Goal: Transaction & Acquisition: Purchase product/service

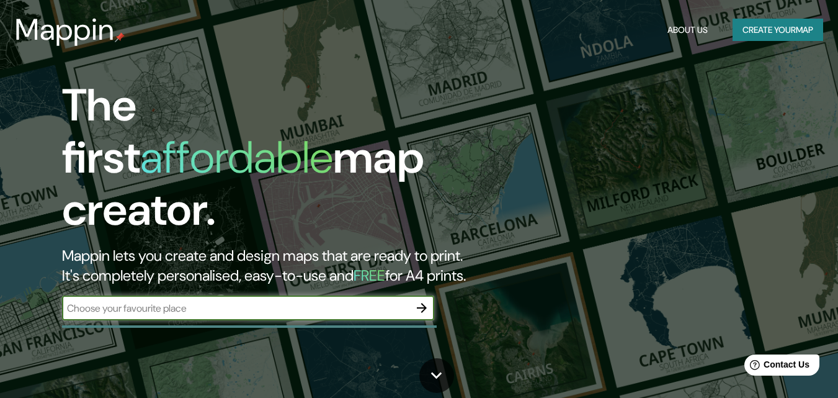
click at [253, 301] on input "text" at bounding box center [236, 308] width 348 height 14
type input "[GEOGRAPHIC_DATA] [GEOGRAPHIC_DATA]"
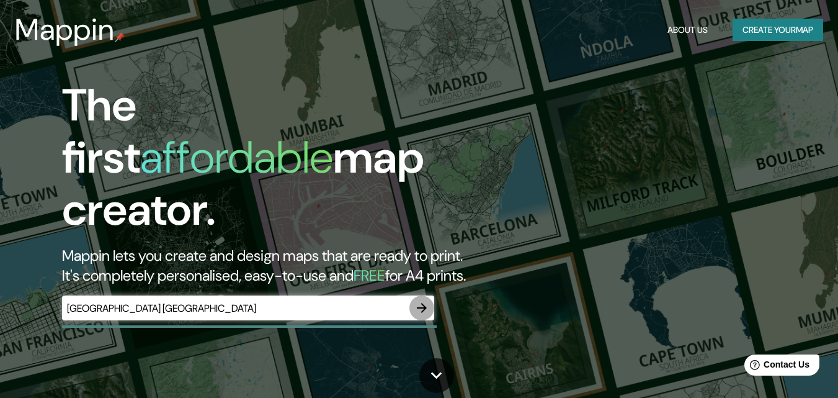
click at [418, 300] on icon "button" at bounding box center [422, 307] width 15 height 15
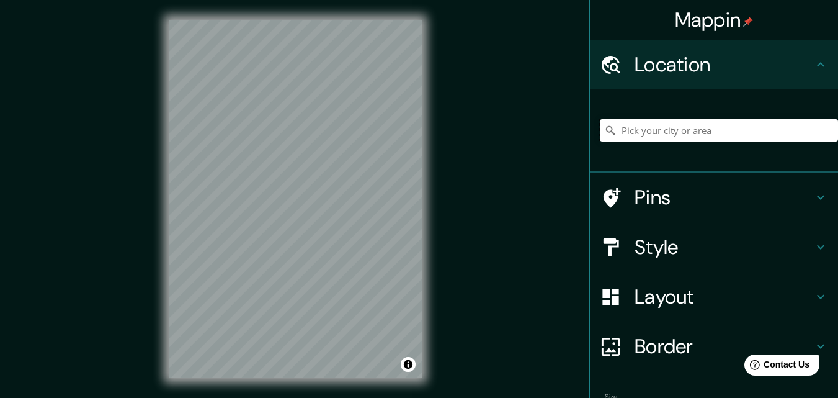
click at [745, 126] on input "Pick your city or area" at bounding box center [719, 130] width 238 height 22
click at [645, 138] on input "Pick your city or area" at bounding box center [719, 130] width 238 height 22
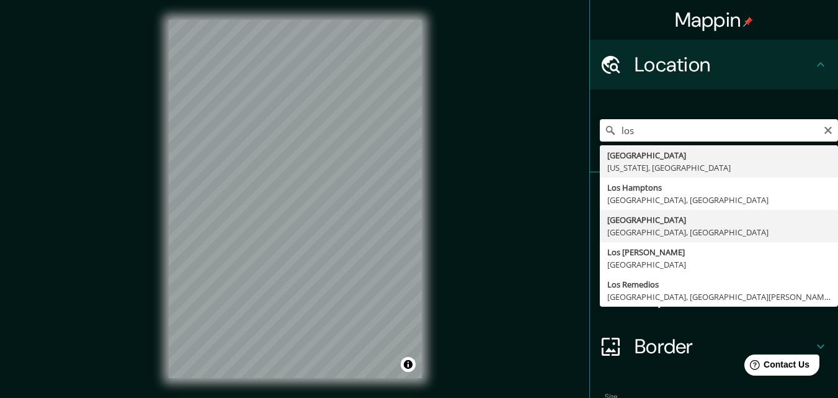
type input "[GEOGRAPHIC_DATA], [GEOGRAPHIC_DATA], [GEOGRAPHIC_DATA]"
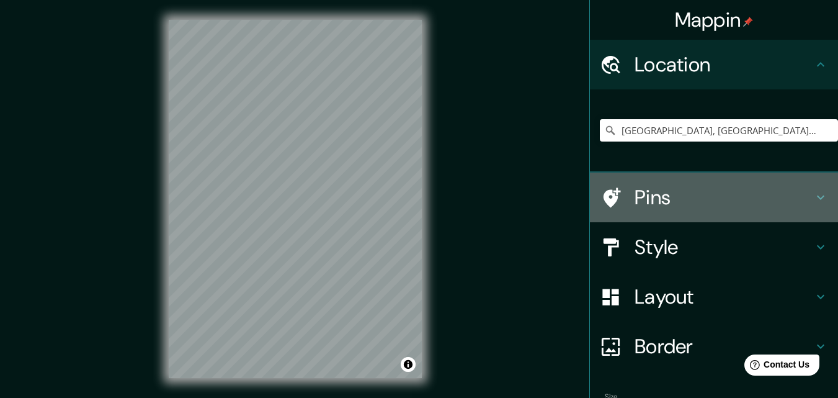
click at [664, 200] on h4 "Pins" at bounding box center [724, 197] width 179 height 25
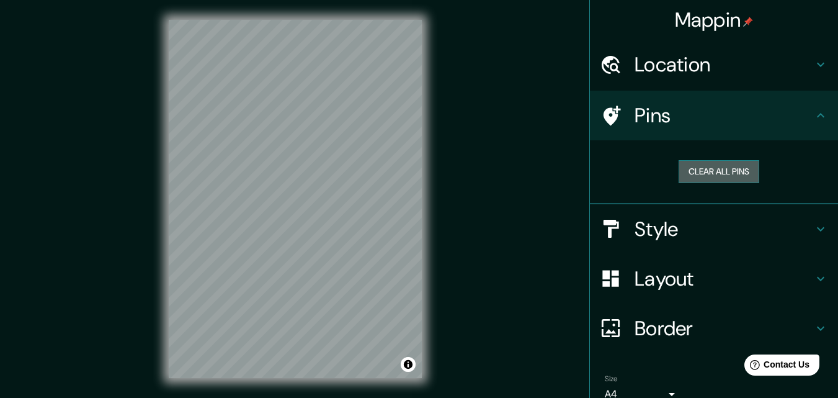
click at [707, 168] on button "Clear all pins" at bounding box center [719, 171] width 81 height 23
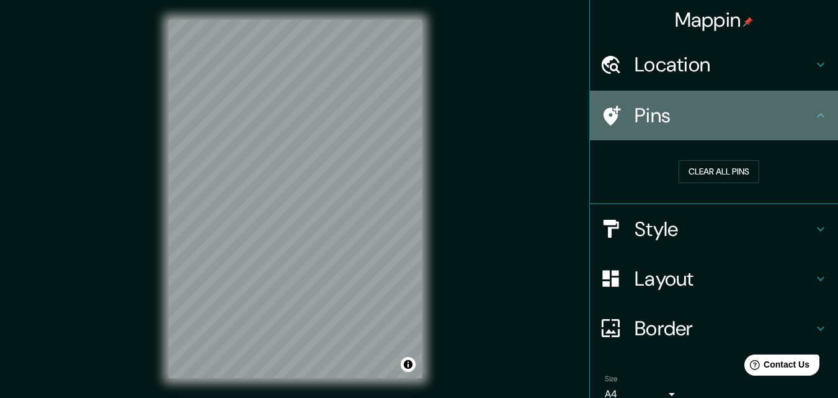
click at [745, 132] on div "Pins" at bounding box center [714, 116] width 248 height 50
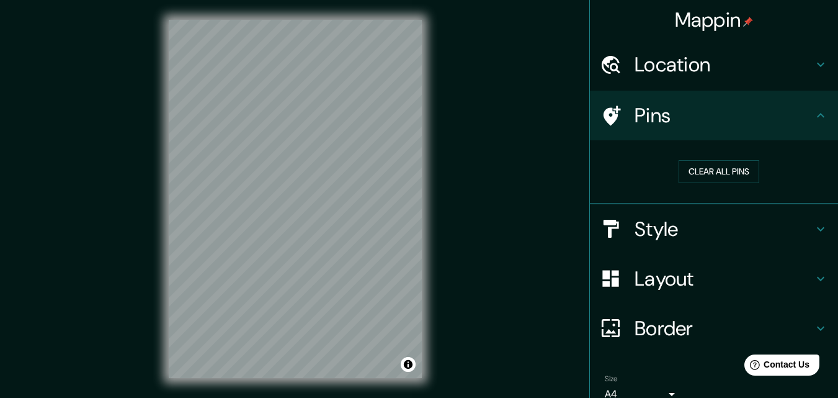
click at [814, 115] on icon at bounding box center [821, 115] width 15 height 15
click at [716, 171] on button "Clear all pins" at bounding box center [719, 171] width 81 height 23
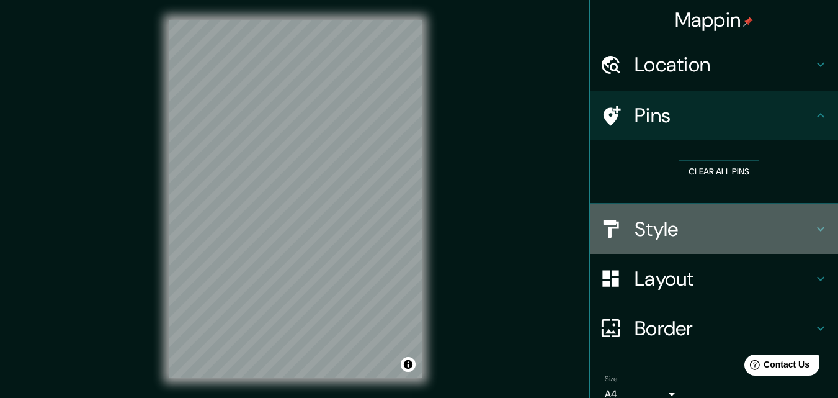
click at [715, 235] on h4 "Style" at bounding box center [724, 229] width 179 height 25
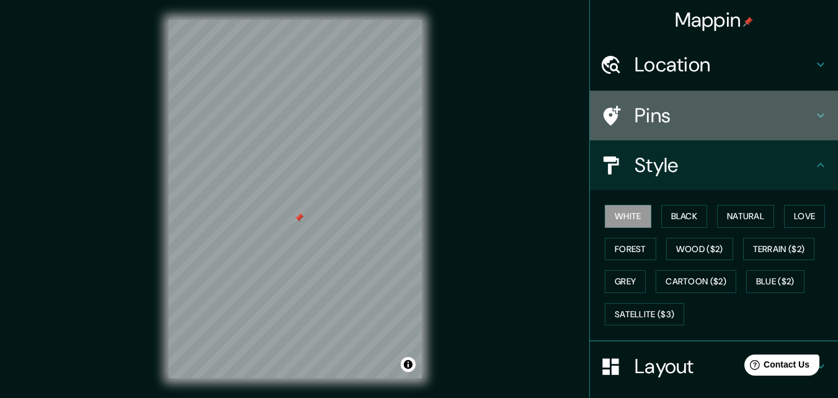
click at [665, 115] on h4 "Pins" at bounding box center [724, 115] width 179 height 25
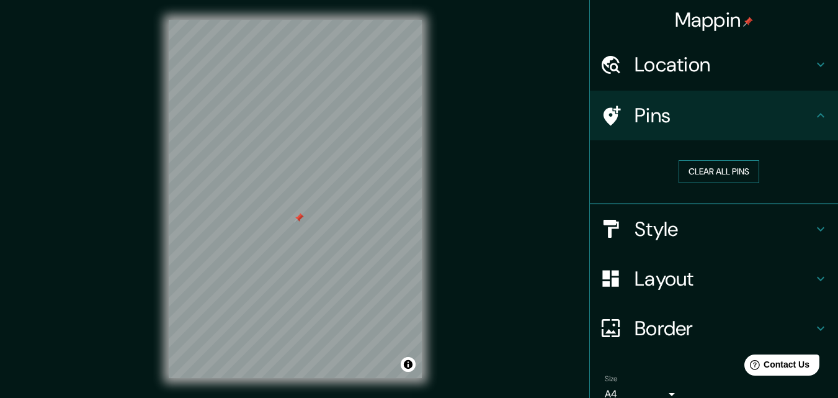
click at [706, 170] on button "Clear all pins" at bounding box center [719, 171] width 81 height 23
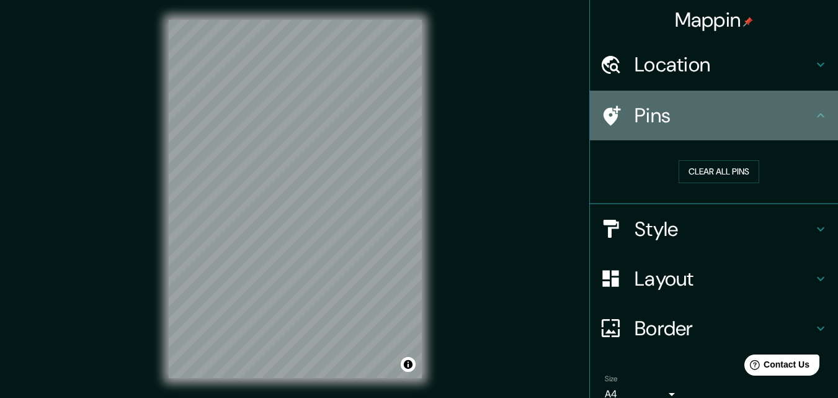
click at [651, 107] on h4 "Pins" at bounding box center [724, 115] width 179 height 25
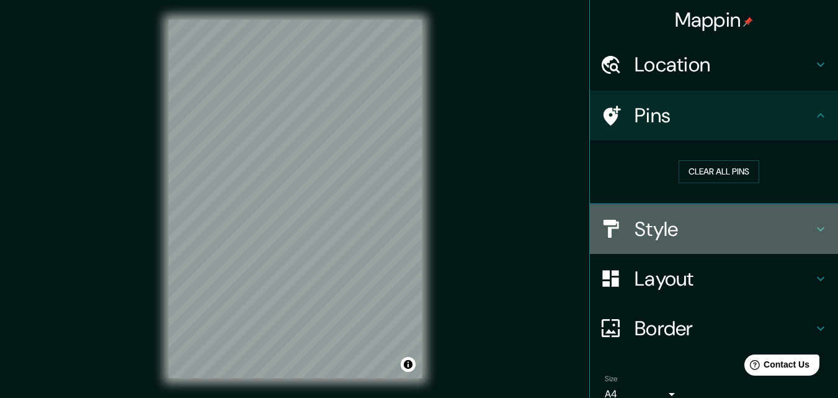
click at [653, 225] on h4 "Style" at bounding box center [724, 229] width 179 height 25
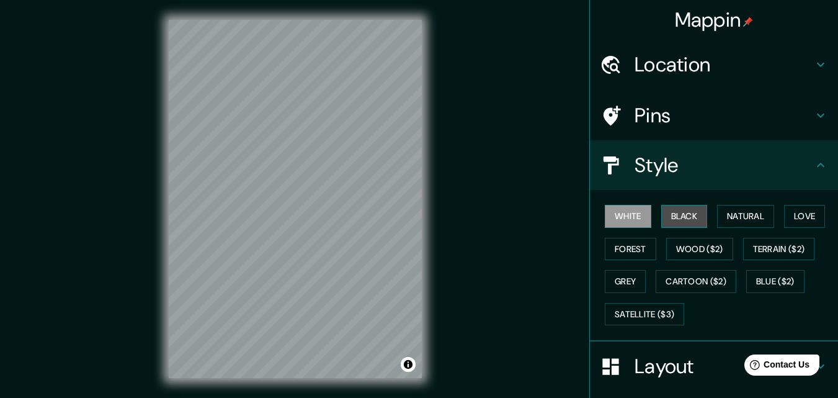
click at [671, 213] on button "Black" at bounding box center [685, 216] width 47 height 23
click at [626, 217] on button "White" at bounding box center [628, 216] width 47 height 23
click at [765, 218] on button "Natural" at bounding box center [745, 216] width 57 height 23
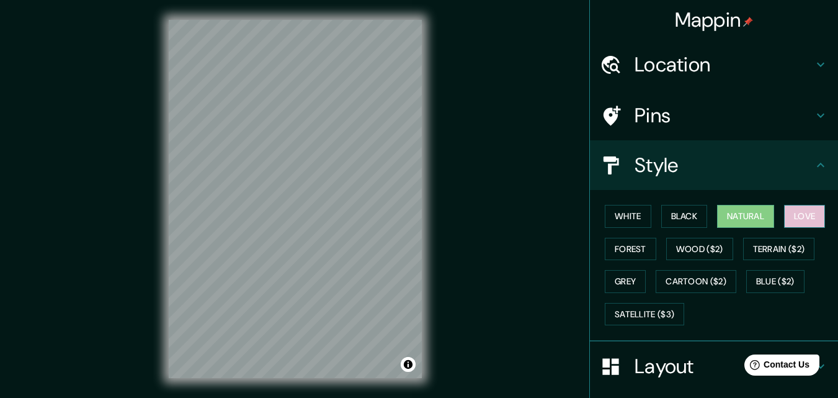
click at [791, 215] on button "Love" at bounding box center [804, 216] width 41 height 23
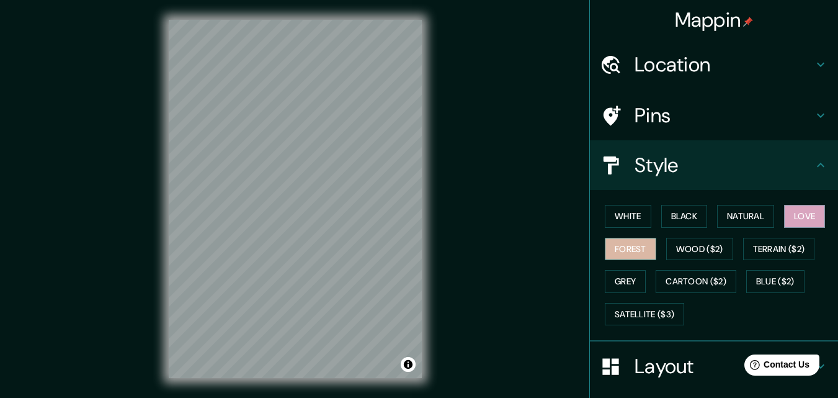
click at [624, 254] on button "Forest" at bounding box center [631, 249] width 52 height 23
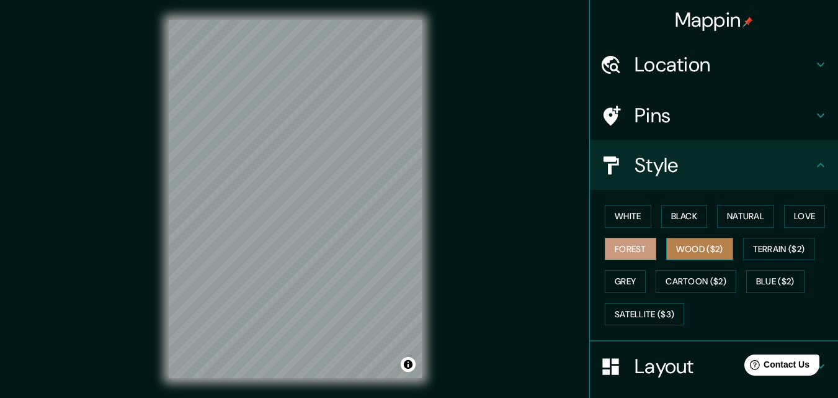
click at [671, 249] on button "Wood ($2)" at bounding box center [699, 249] width 67 height 23
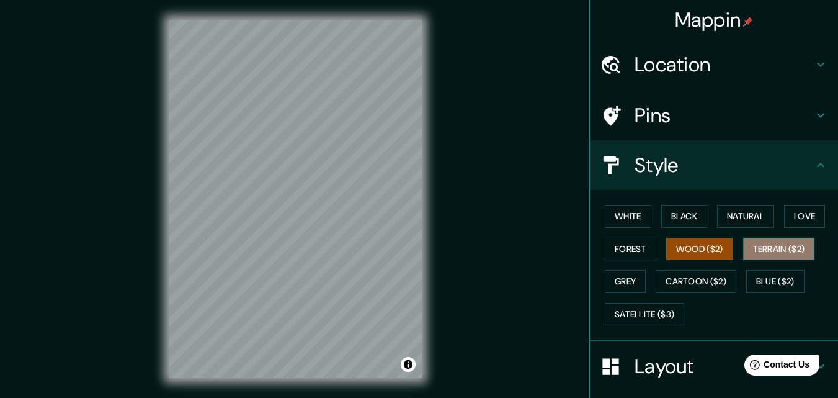
click at [747, 242] on button "Terrain ($2)" at bounding box center [779, 249] width 72 height 23
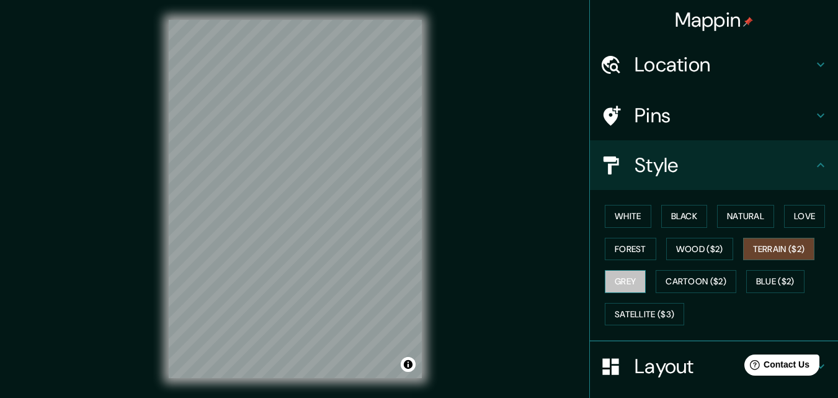
click at [624, 283] on button "Grey" at bounding box center [625, 281] width 41 height 23
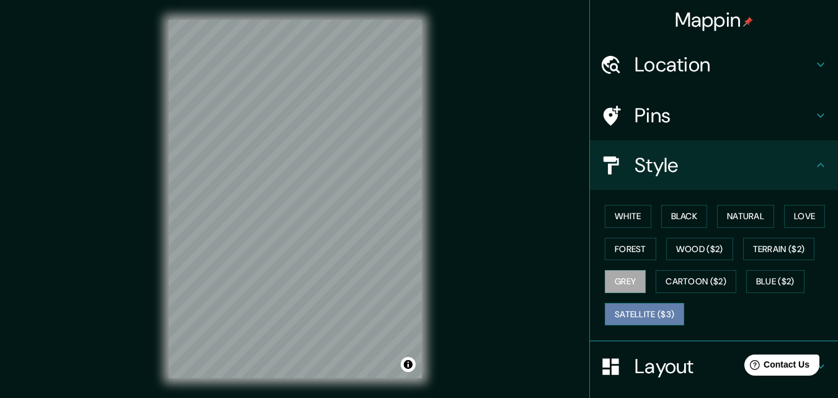
click at [635, 307] on button "Satellite ($3)" at bounding box center [644, 314] width 79 height 23
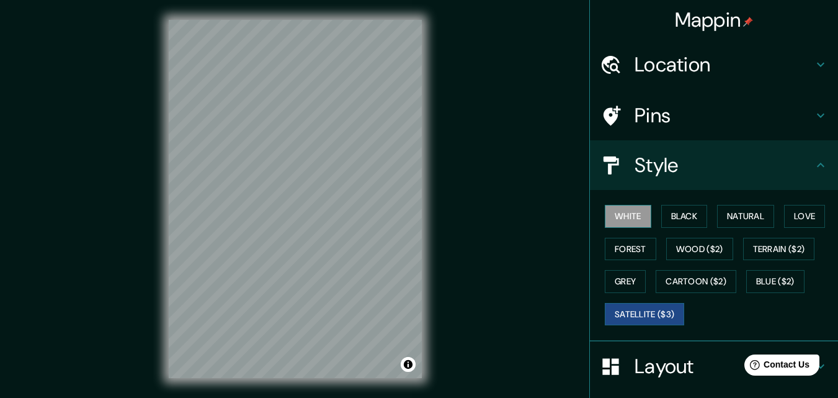
click at [624, 217] on button "White" at bounding box center [628, 216] width 47 height 23
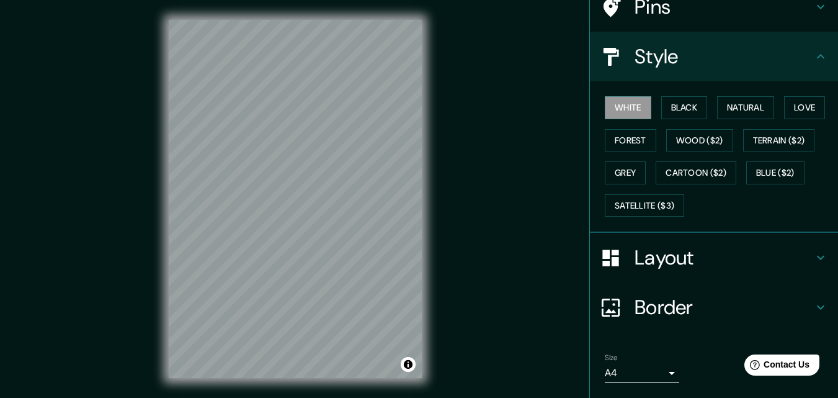
scroll to position [116, 0]
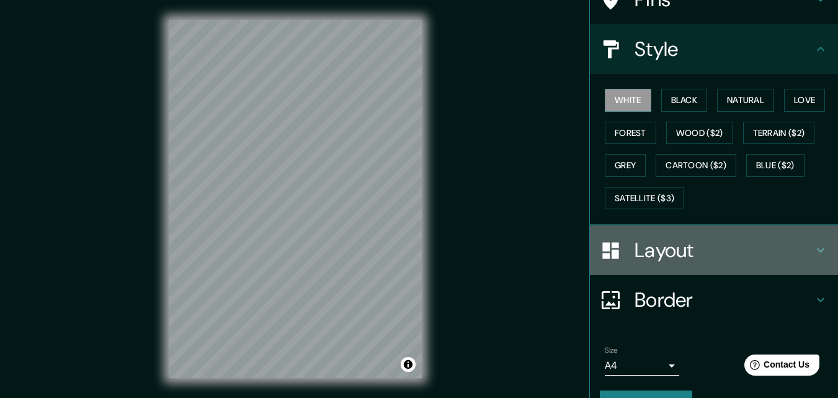
click at [812, 259] on div "Layout" at bounding box center [714, 250] width 248 height 50
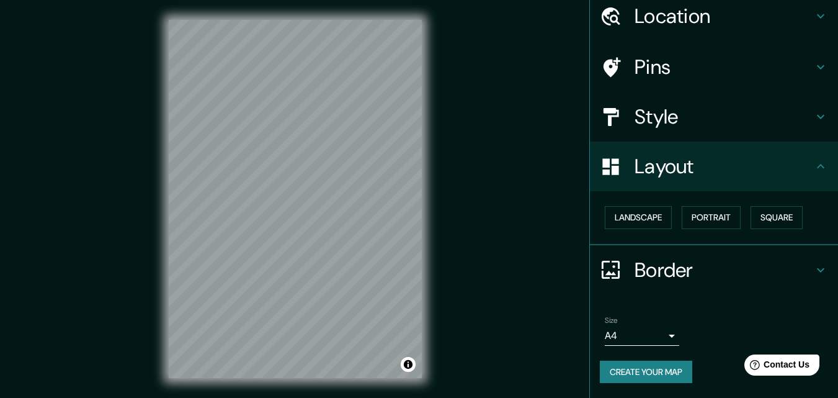
scroll to position [48, 0]
click at [637, 220] on button "Landscape" at bounding box center [638, 217] width 67 height 23
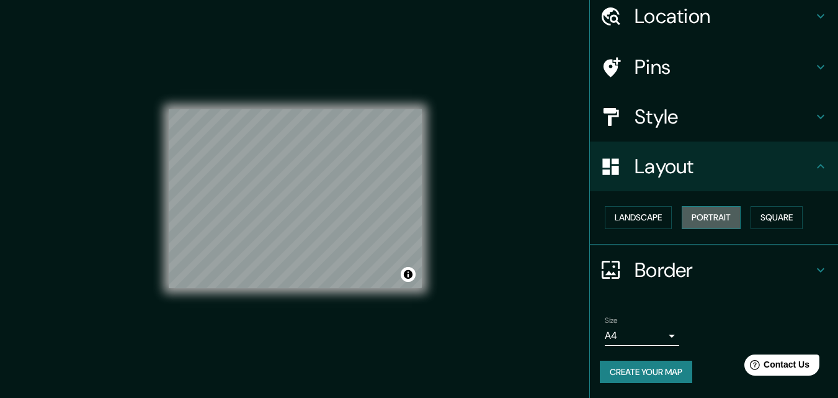
click at [693, 214] on button "Portrait" at bounding box center [711, 217] width 59 height 23
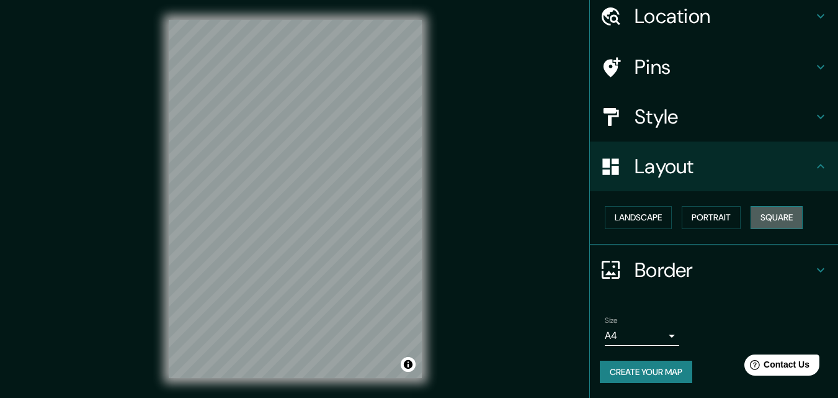
click at [757, 221] on button "Square" at bounding box center [777, 217] width 52 height 23
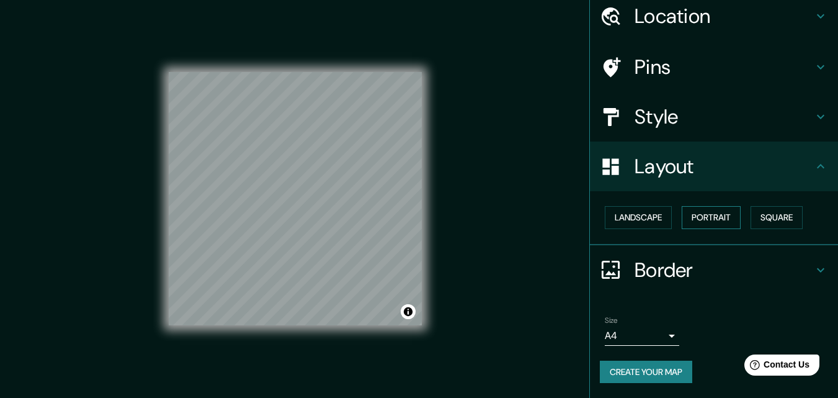
click at [694, 223] on button "Portrait" at bounding box center [711, 217] width 59 height 23
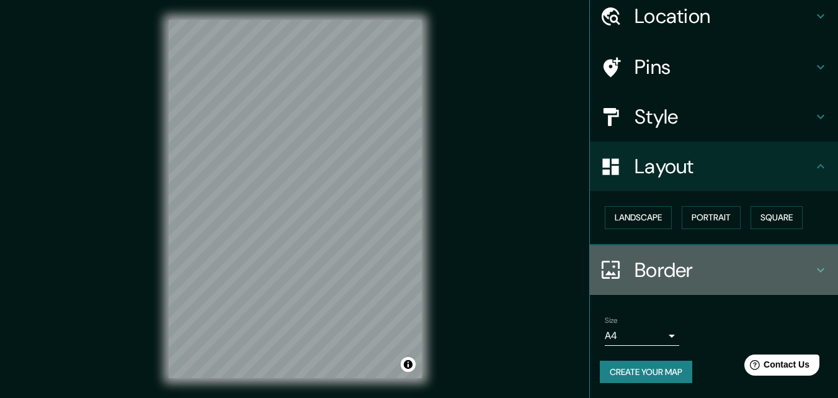
click at [723, 267] on h4 "Border" at bounding box center [724, 270] width 179 height 25
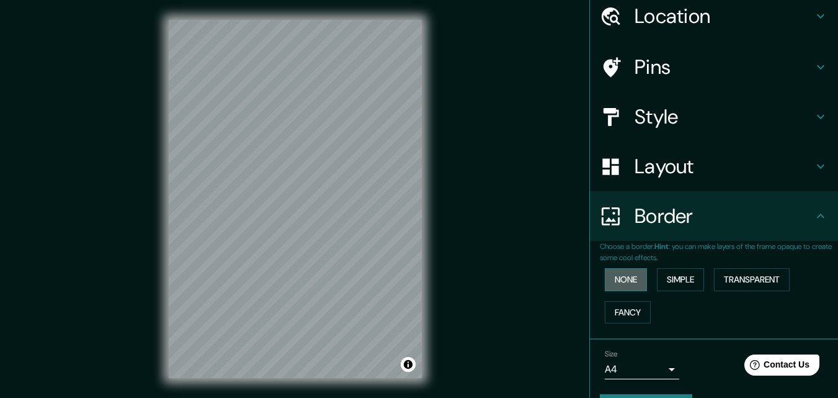
click at [608, 279] on button "None" at bounding box center [626, 279] width 42 height 23
click at [657, 280] on button "Simple" at bounding box center [680, 279] width 47 height 23
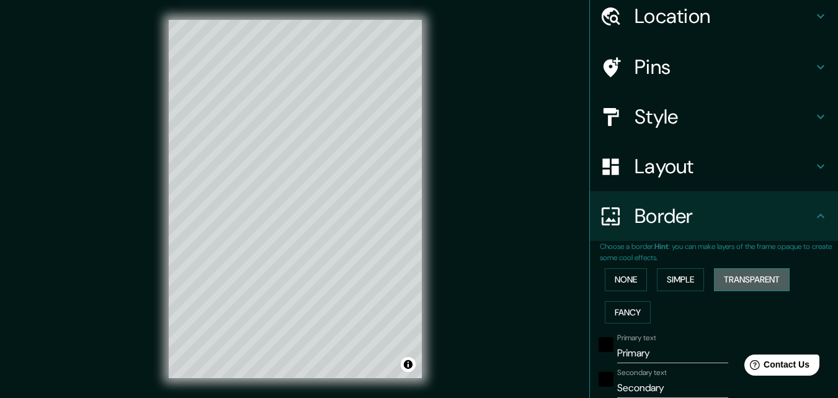
click at [759, 279] on button "Transparent" at bounding box center [752, 279] width 76 height 23
click at [600, 313] on div "None Simple Transparent Fancy" at bounding box center [719, 295] width 238 height 65
click at [616, 314] on button "Fancy" at bounding box center [628, 312] width 46 height 23
click at [760, 283] on button "Transparent" at bounding box center [752, 279] width 76 height 23
click at [659, 352] on input "Primary" at bounding box center [672, 353] width 111 height 20
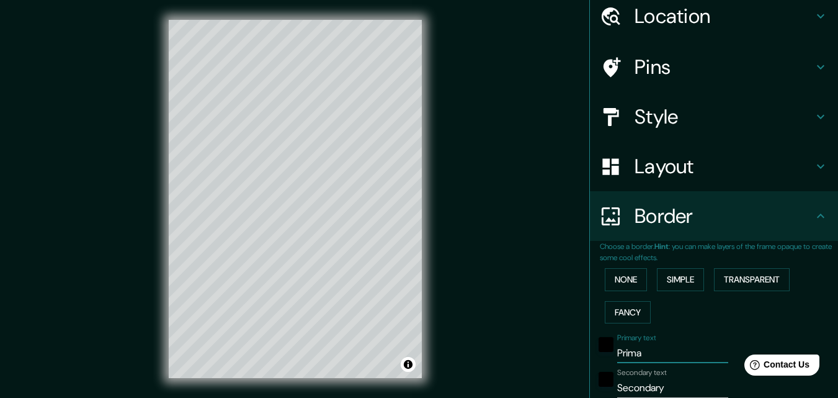
type input "Prim"
type input "196"
type input "33"
type input "Pr"
type input "196"
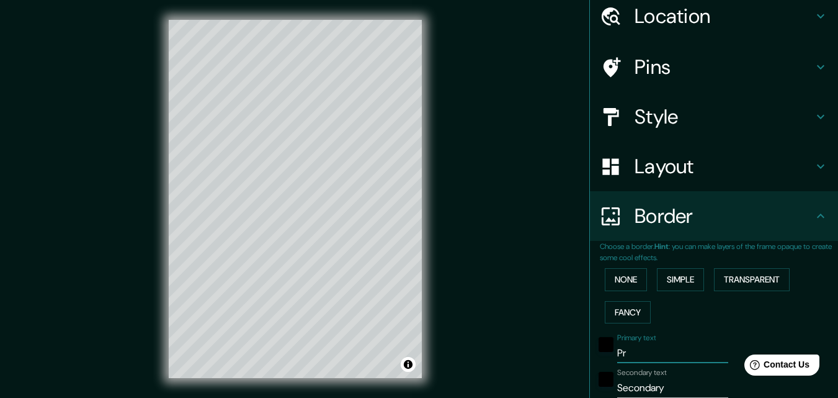
type input "33"
type input "P"
type input "196"
type input "33"
type input "el"
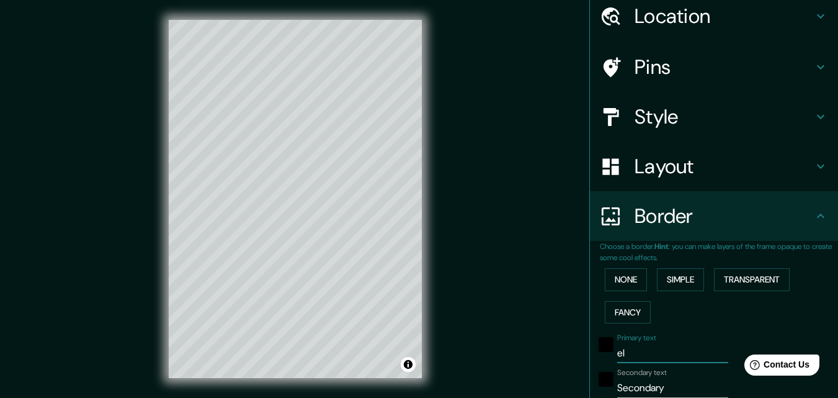
type input "196"
type input "33"
type input "el l"
type input "196"
type input "33"
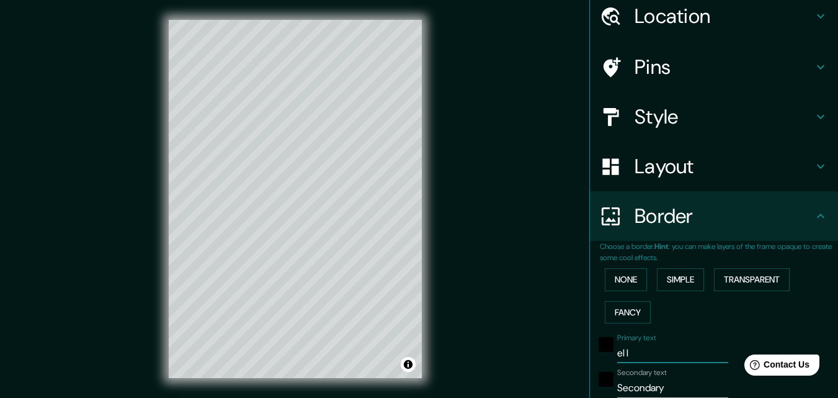
type input "el lu"
type input "196"
type input "33"
type input "el luga"
type input "196"
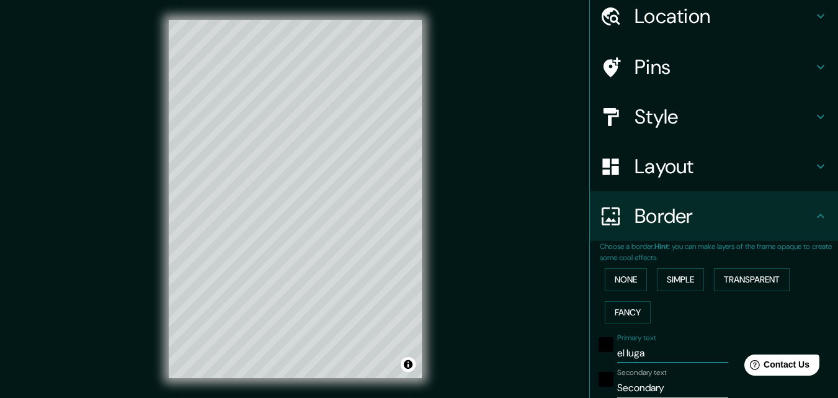
type input "33"
type input "el lugar"
type input "196"
type input "33"
type input "el lugar do"
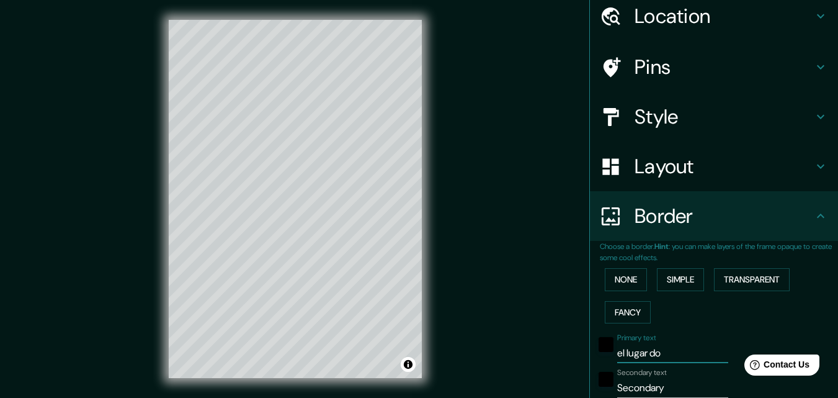
type input "196"
type input "33"
type input "el lugar dod"
type input "196"
type input "33"
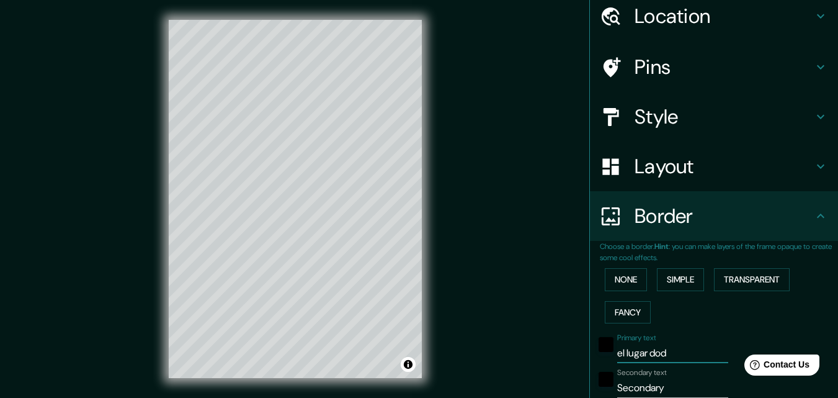
type input "el lugar do"
type input "196"
type input "33"
type input "el lugar d"
type input "196"
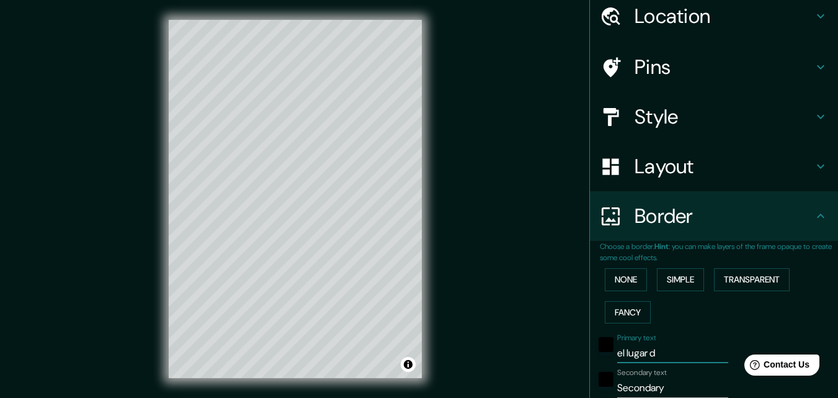
type input "33"
type input "el lugar"
type input "196"
type input "33"
type input "el lug"
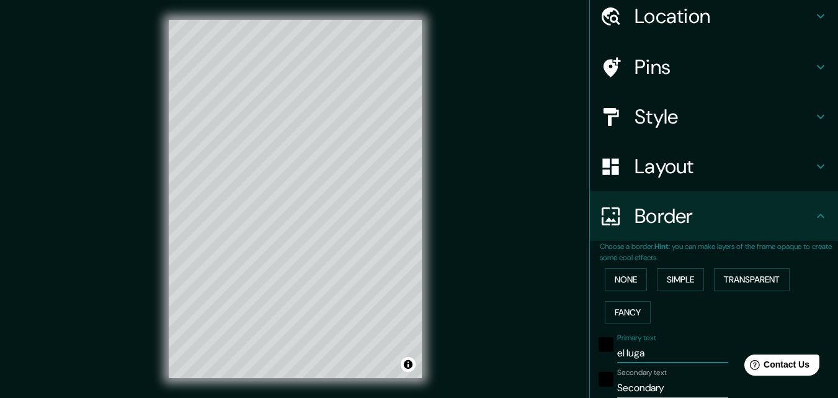
type input "196"
type input "33"
type input "el"
type input "196"
type input "33"
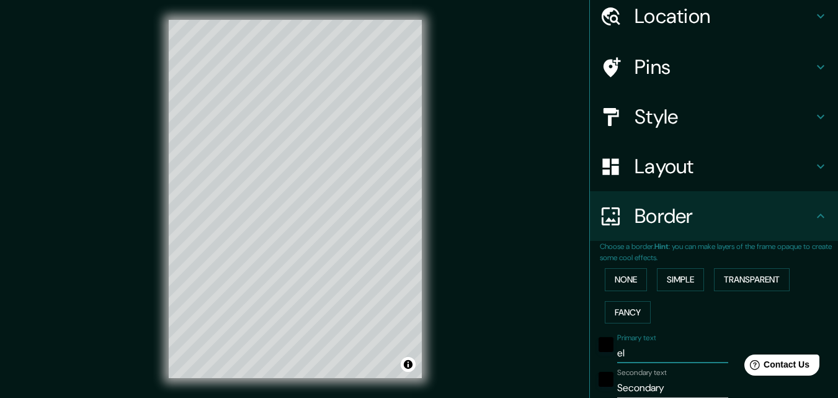
type input "el"
type input "196"
type input "33"
type input "e"
type input "196"
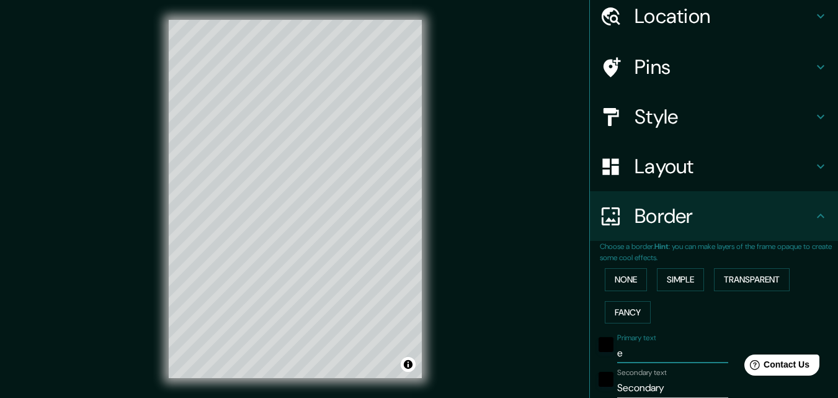
type input "33"
type input "196"
type input "33"
type input "m"
type input "196"
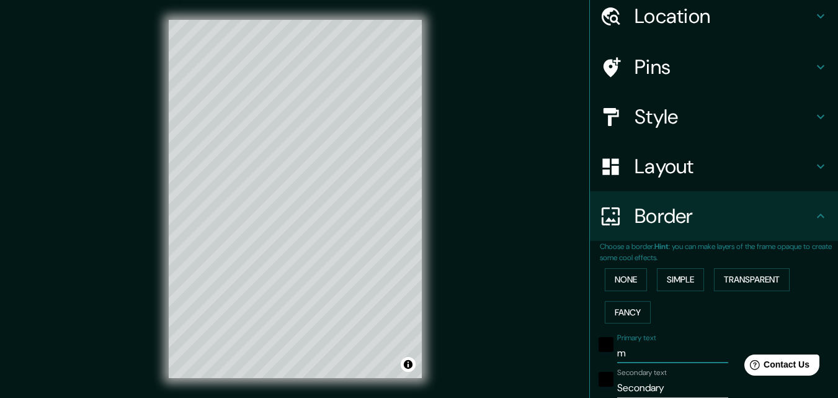
type input "33"
type input "mi"
type input "196"
type input "33"
type input "mi"
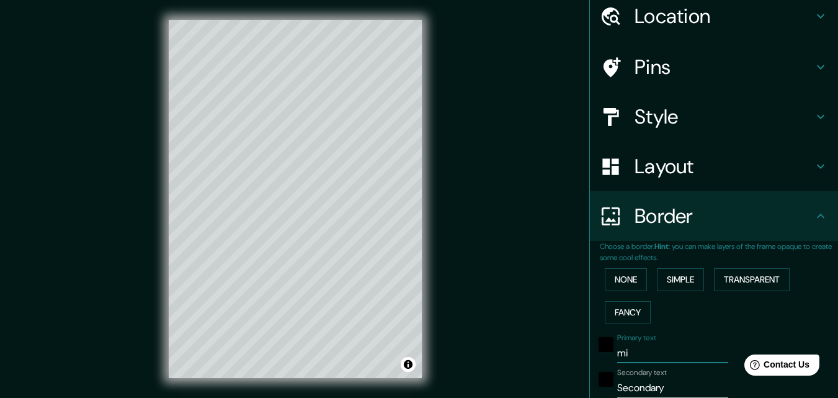
type input "196"
type input "33"
type input "mi l"
type input "196"
type input "33"
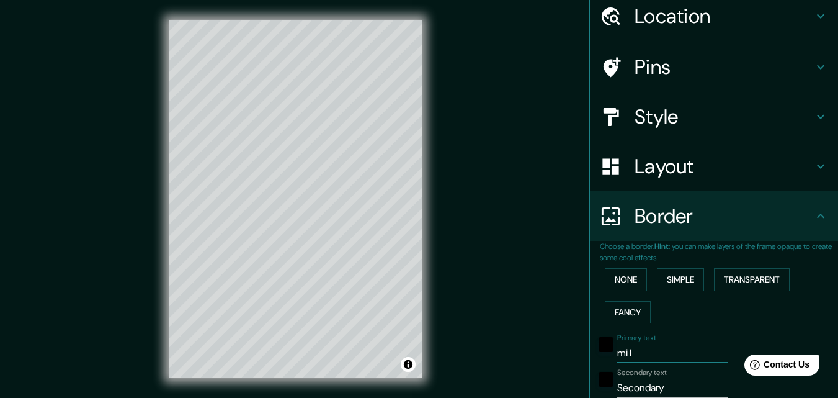
type input "mi lu"
type input "196"
type input "33"
type input "mi lugar"
type input "196"
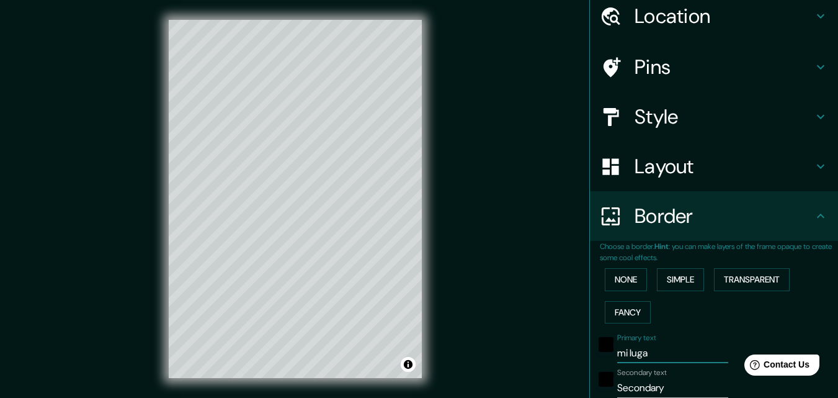
type input "33"
type input "mi lugar"
type input "196"
type input "33"
type input "mi lugar f"
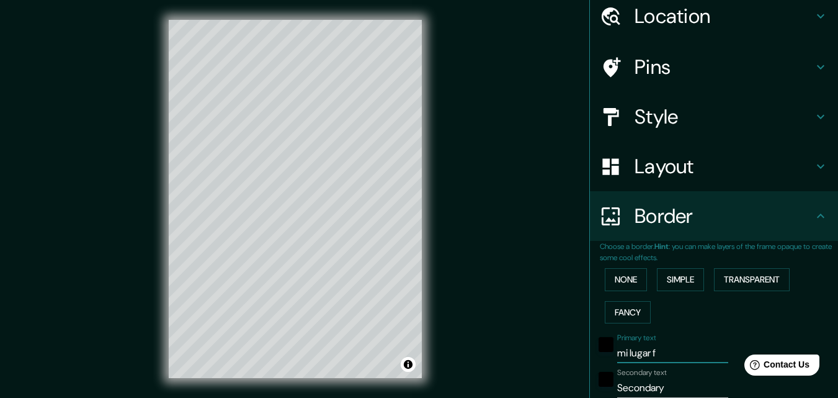
type input "196"
type input "33"
type input "mi [PERSON_NAME]"
type input "196"
type input "33"
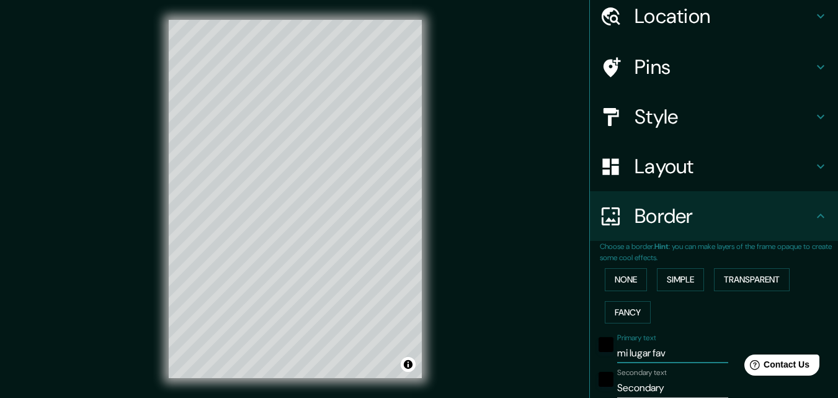
type input "mi lugar favo"
type input "196"
type input "33"
type input "mi [PERSON_NAME]"
type input "196"
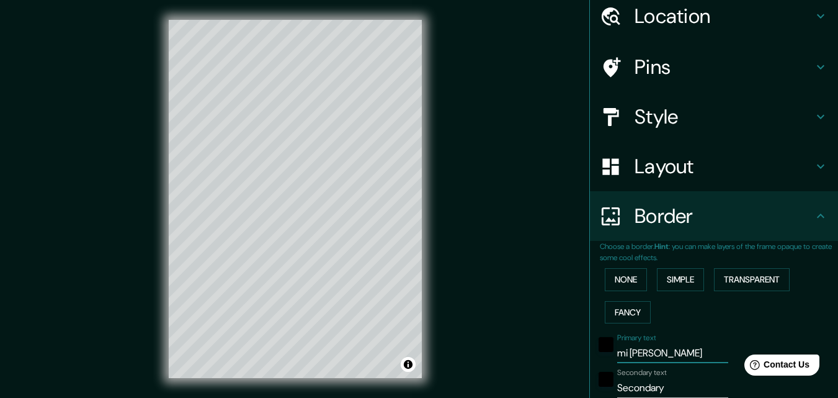
type input "33"
type input "mi lugar"
type input "196"
type input "33"
type input "mi lugar"
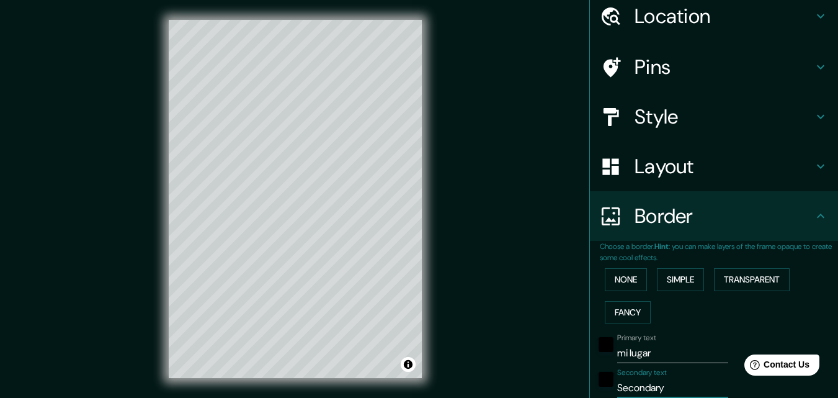
click at [661, 392] on input "Secondary" at bounding box center [672, 388] width 111 height 20
type input "f"
type input "196"
type input "33"
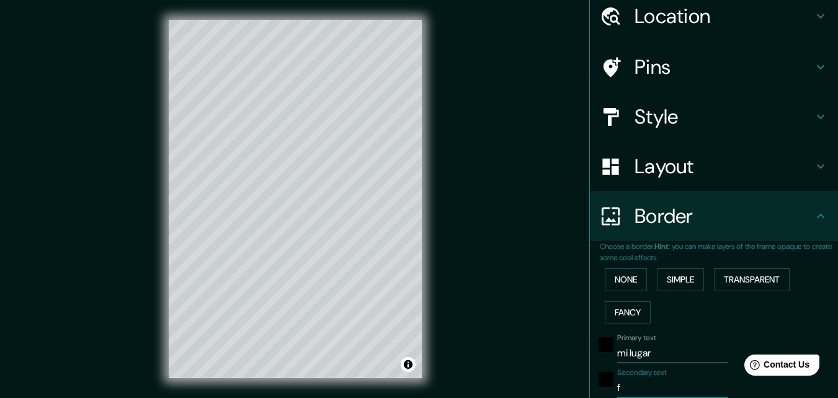
type input "fa"
type input "196"
type input "33"
type input "favo"
type input "196"
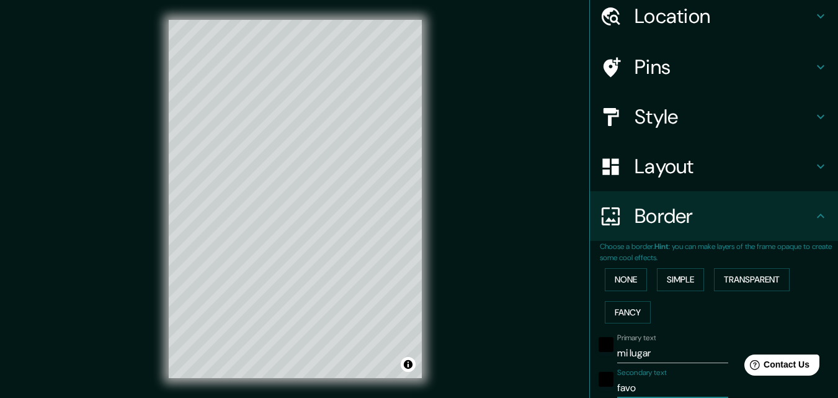
type input "33"
type input "favorut"
type input "196"
type input "33"
type input "favoruti"
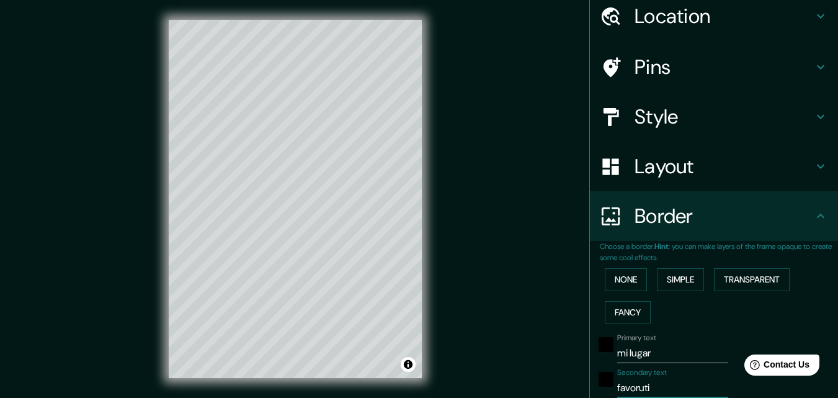
type input "196"
type input "33"
type input "favor"
type input "196"
type input "33"
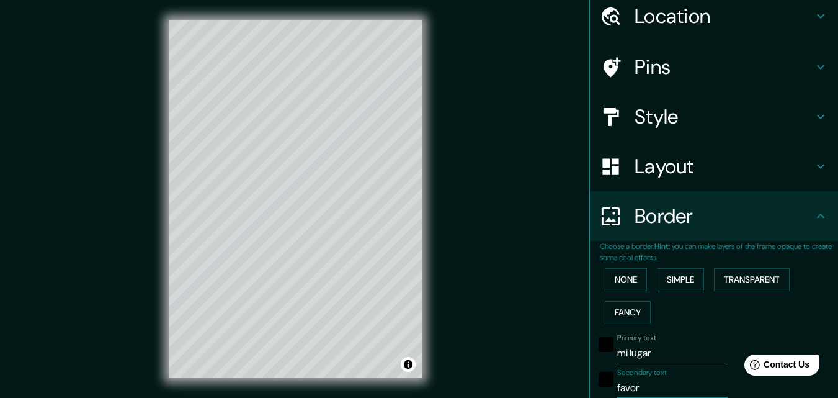
type input "favori"
type input "196"
type input "33"
type input "favorito"
type input "196"
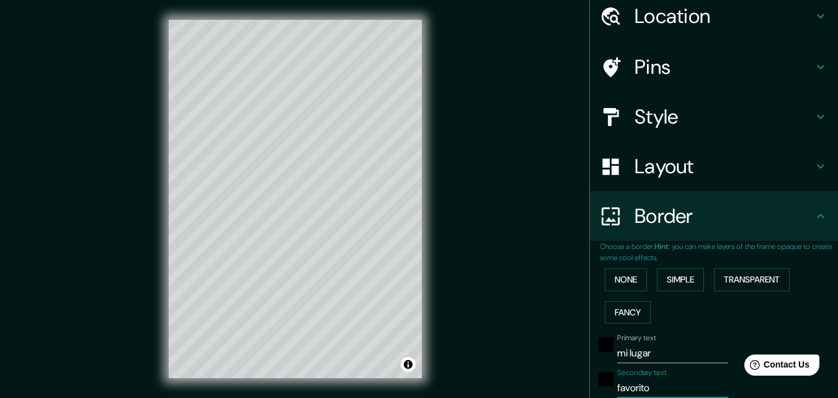
type input "33"
type input "favorito"
type input "196"
type input "33"
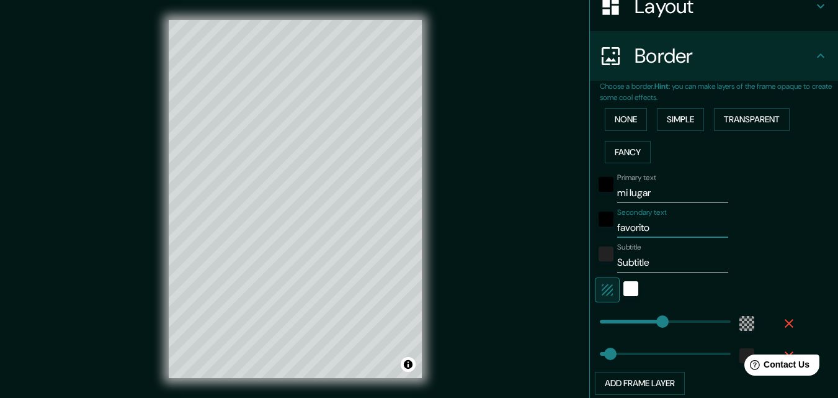
scroll to position [220, 0]
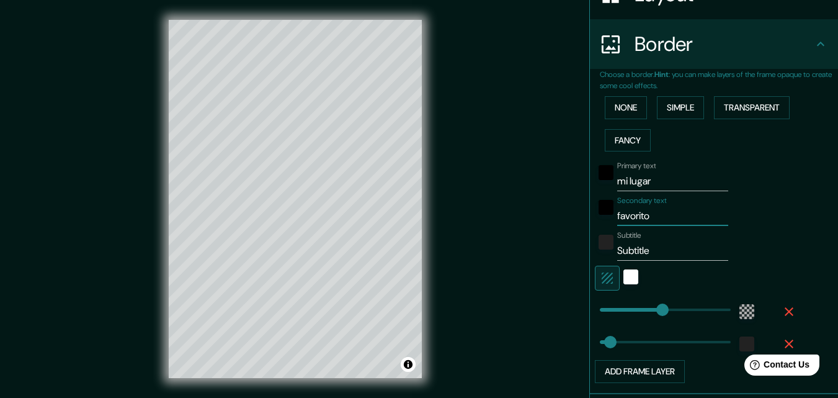
type input "favorito"
click at [647, 253] on input "Subtitle" at bounding box center [672, 251] width 111 height 20
type input "co"
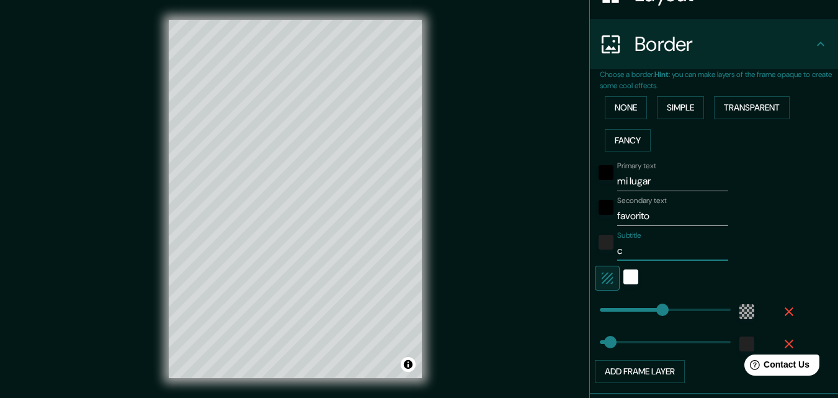
type input "196"
type input "33"
type input "con"
type input "196"
type input "33"
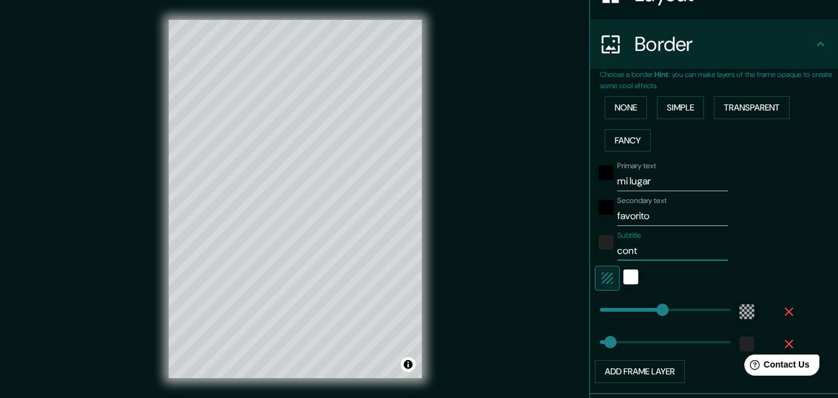
type input "[PERSON_NAME]"
type input "196"
type input "33"
type input "contifo"
type input "196"
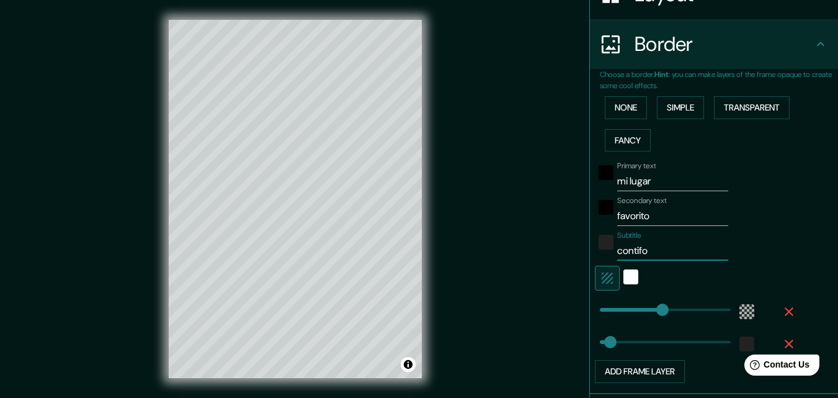
type input "33"
type input "contif"
type input "196"
type input "33"
type input "[PERSON_NAME]"
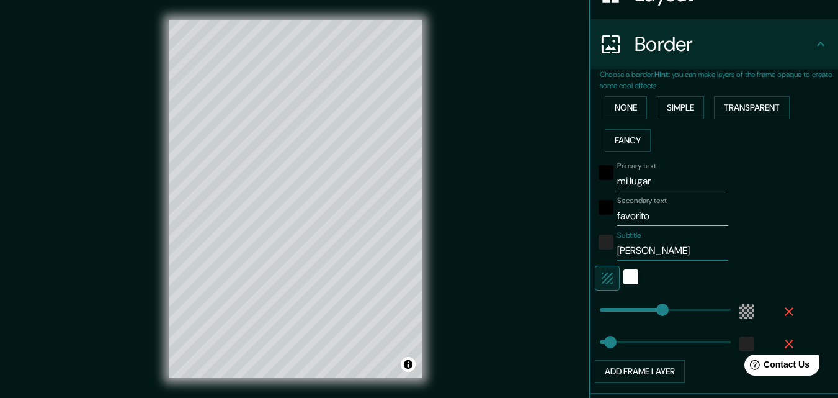
type input "196"
type input "33"
type input "contigo"
type input "196"
type input "33"
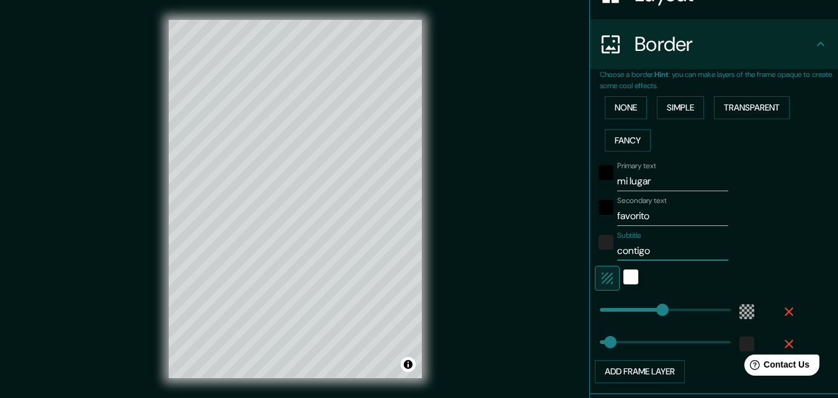
type input "196"
type input "contigo"
type input "62"
drag, startPoint x: 648, startPoint y: 311, endPoint x: 611, endPoint y: 308, distance: 37.4
type input "33"
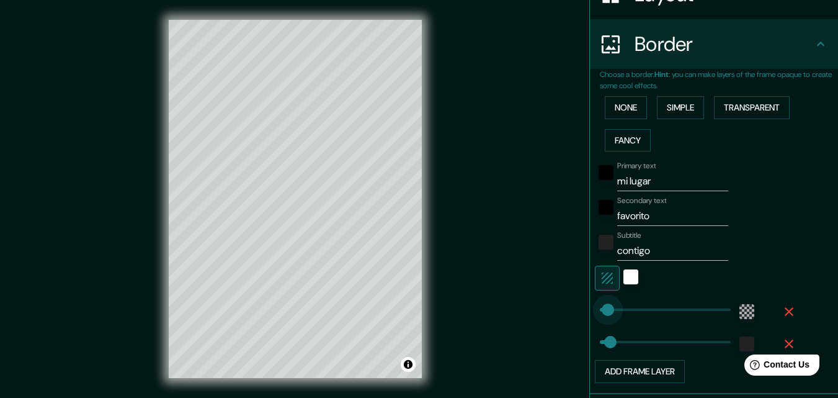
type input "6"
drag, startPoint x: 611, startPoint y: 308, endPoint x: 593, endPoint y: 308, distance: 18.0
type input "33"
type input "408"
drag, startPoint x: 593, startPoint y: 308, endPoint x: 747, endPoint y: 315, distance: 154.0
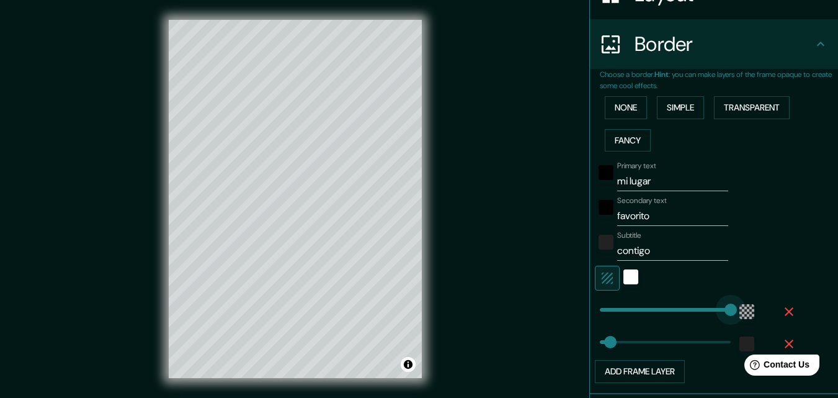
type input "33"
type input "248"
drag, startPoint x: 719, startPoint y: 310, endPoint x: 670, endPoint y: 305, distance: 48.7
type input "33"
type input "136"
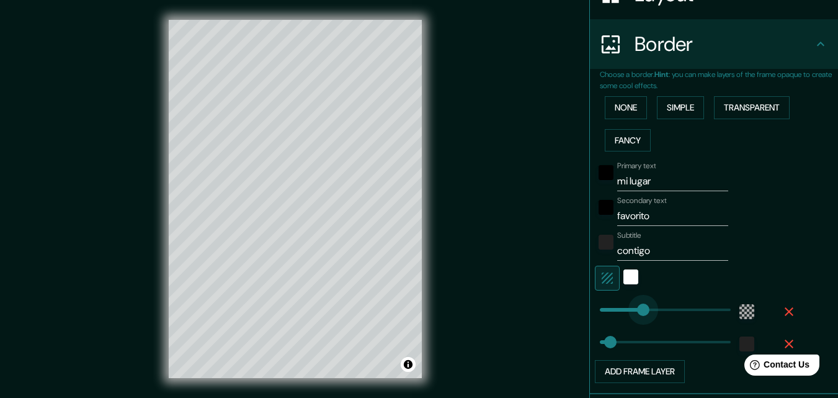
drag, startPoint x: 670, startPoint y: 305, endPoint x: 634, endPoint y: 299, distance: 36.4
type input "130"
drag, startPoint x: 607, startPoint y: 339, endPoint x: 632, endPoint y: 342, distance: 25.6
type input "408"
drag, startPoint x: 632, startPoint y: 342, endPoint x: 722, endPoint y: 346, distance: 90.1
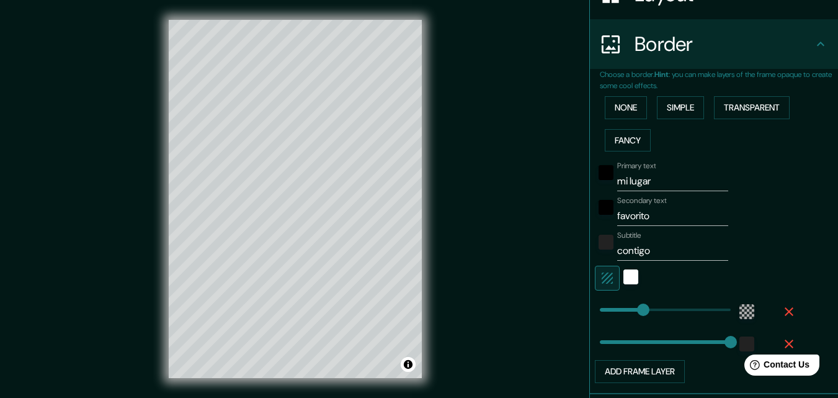
type input "0"
drag, startPoint x: 722, startPoint y: 346, endPoint x: 519, endPoint y: 336, distance: 203.8
type input "33"
drag, startPoint x: 592, startPoint y: 344, endPoint x: 601, endPoint y: 344, distance: 9.3
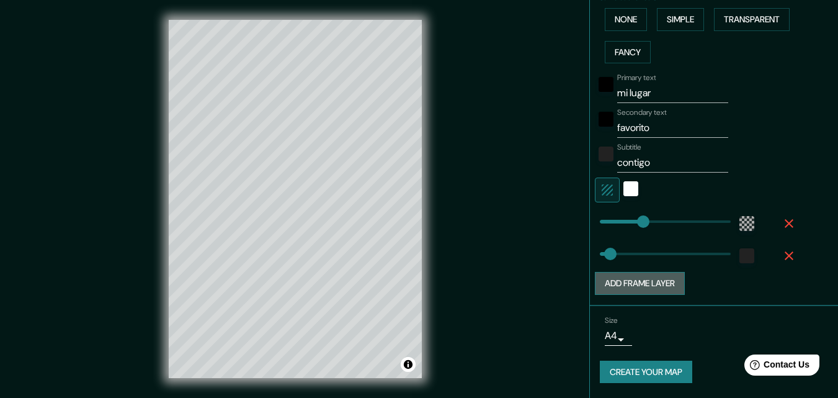
click at [652, 276] on button "Add frame layer" at bounding box center [640, 283] width 90 height 23
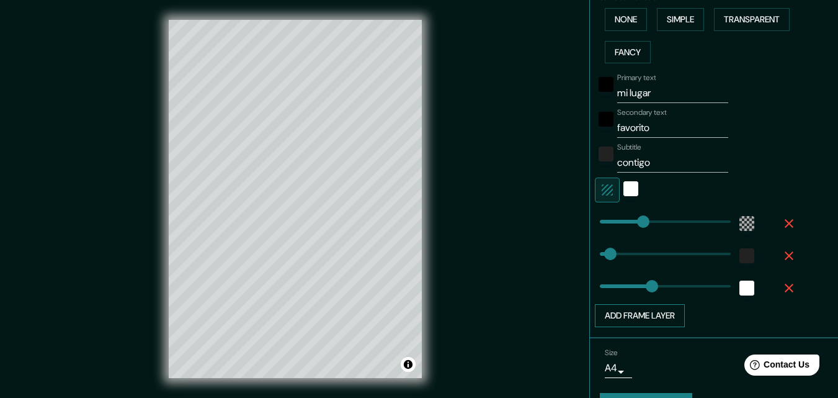
click at [644, 315] on button "Add frame layer" at bounding box center [640, 315] width 90 height 23
type input "163"
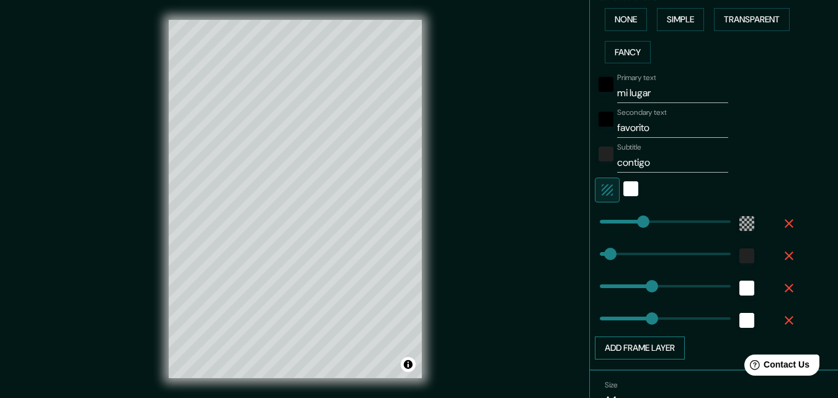
type input "163"
click at [637, 344] on button "Add frame layer" at bounding box center [640, 347] width 90 height 23
type input "163"
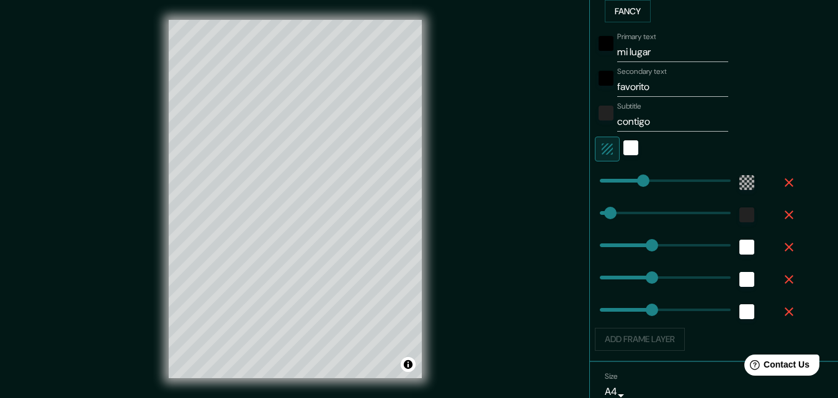
scroll to position [357, 0]
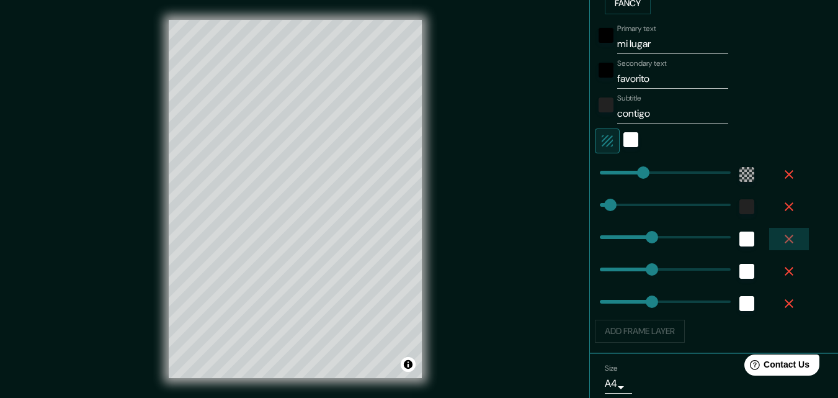
click at [782, 232] on icon "button" at bounding box center [789, 238] width 15 height 15
type input "163"
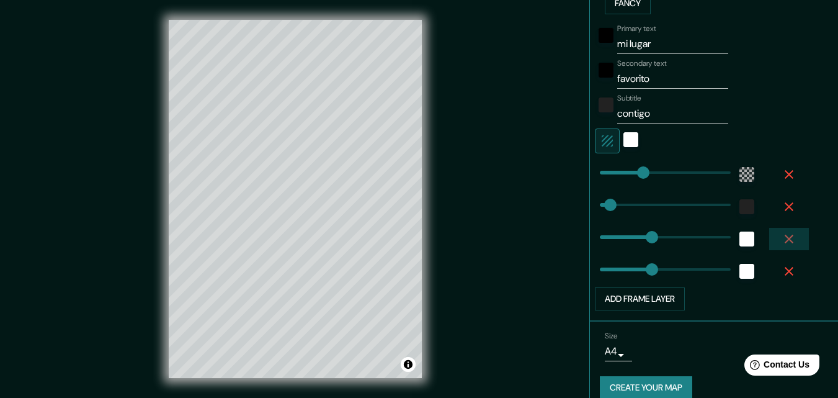
click at [785, 238] on icon "button" at bounding box center [789, 239] width 9 height 9
type input "163"
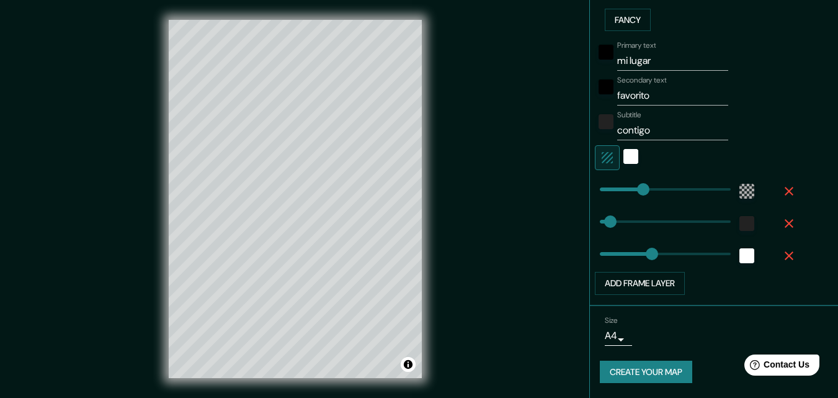
scroll to position [341, 0]
click at [785, 256] on icon "button" at bounding box center [789, 255] width 9 height 9
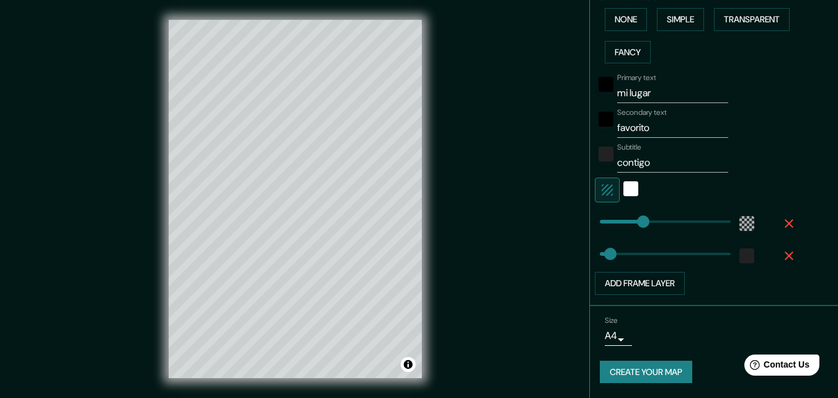
click at [611, 333] on body "Mappin Location [GEOGRAPHIC_DATA], [GEOGRAPHIC_DATA], [GEOGRAPHIC_DATA] Pins St…" at bounding box center [419, 199] width 838 height 398
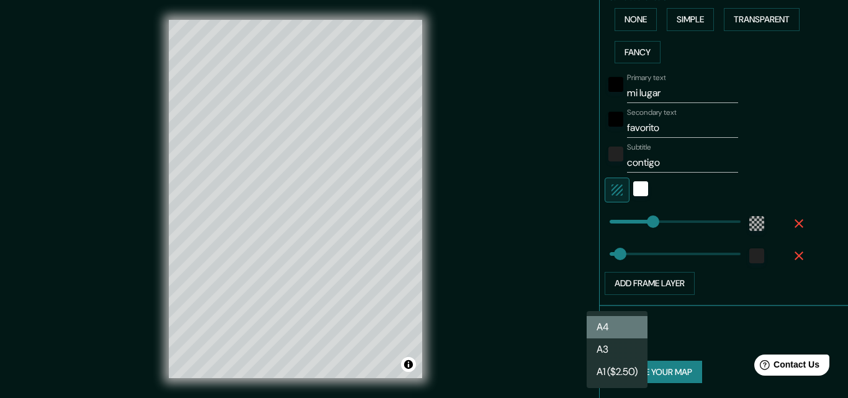
click at [621, 330] on li "A4" at bounding box center [616, 327] width 61 height 22
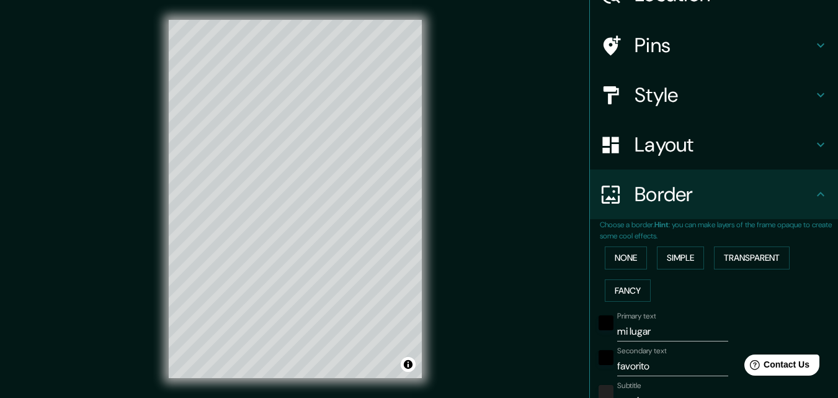
scroll to position [0, 0]
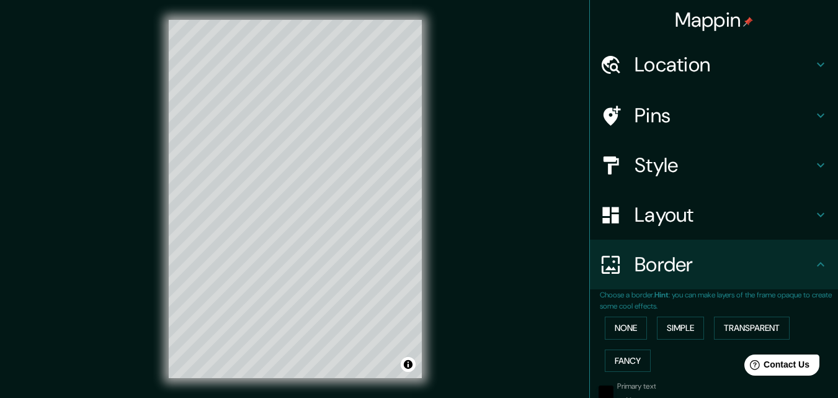
click at [814, 119] on icon at bounding box center [821, 115] width 15 height 15
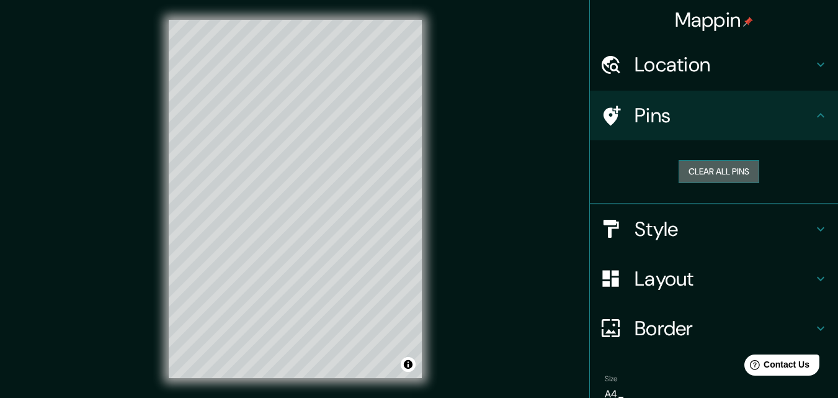
click at [716, 165] on button "Clear all pins" at bounding box center [719, 171] width 81 height 23
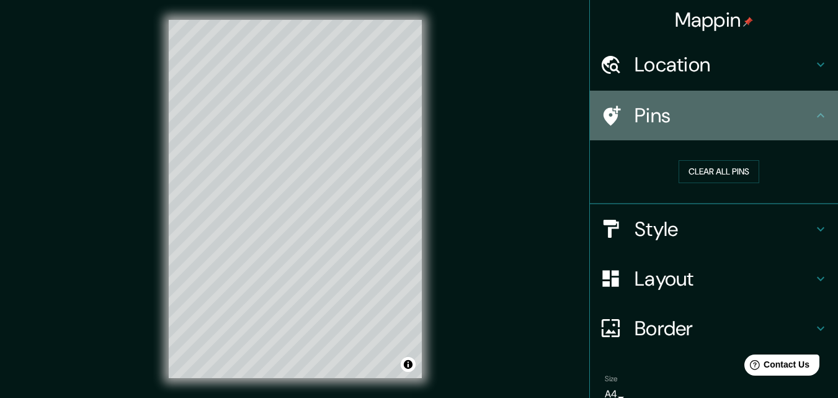
click at [645, 130] on div "Pins" at bounding box center [714, 116] width 248 height 50
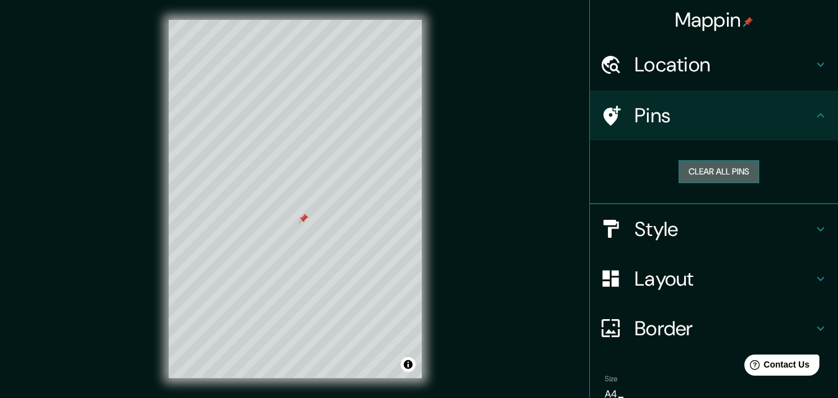
click at [694, 169] on button "Clear all pins" at bounding box center [719, 171] width 81 height 23
click at [726, 173] on button "Clear all pins" at bounding box center [719, 171] width 81 height 23
click at [711, 169] on button "Clear all pins" at bounding box center [719, 171] width 81 height 23
click at [702, 161] on button "Clear all pins" at bounding box center [719, 171] width 81 height 23
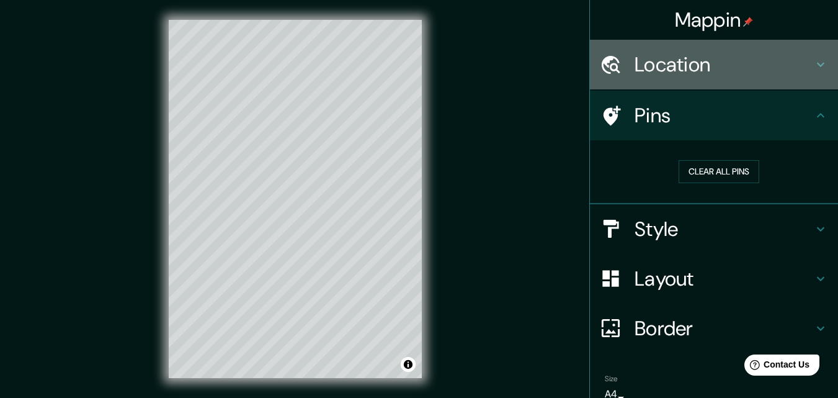
click at [675, 56] on h4 "Location" at bounding box center [724, 64] width 179 height 25
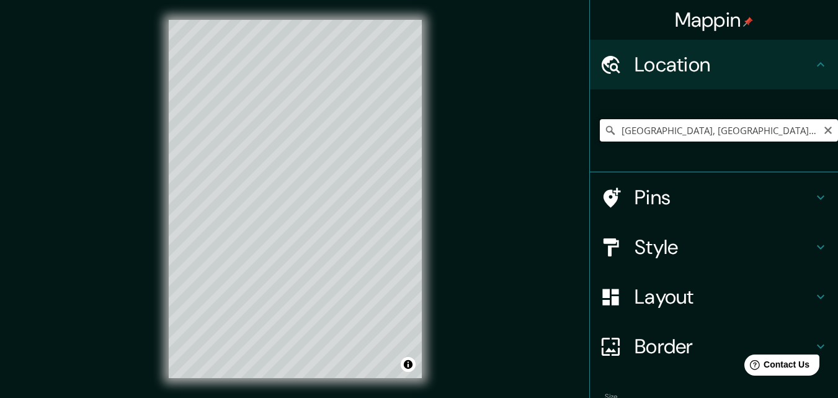
click at [666, 137] on input "[GEOGRAPHIC_DATA], [GEOGRAPHIC_DATA], [GEOGRAPHIC_DATA]" at bounding box center [719, 130] width 238 height 22
click at [773, 131] on input "[GEOGRAPHIC_DATA], [GEOGRAPHIC_DATA], [GEOGRAPHIC_DATA]" at bounding box center [719, 130] width 238 height 22
click at [825, 130] on icon "Clear" at bounding box center [828, 130] width 7 height 7
click at [769, 131] on input "Pick your city or area" at bounding box center [719, 130] width 238 height 22
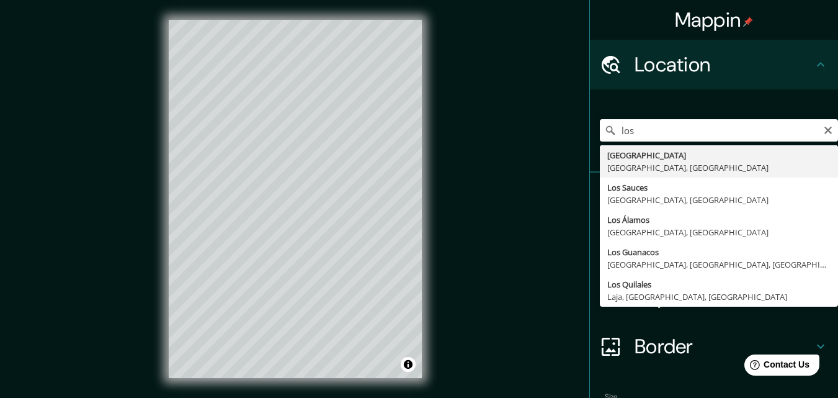
type input "[GEOGRAPHIC_DATA], [GEOGRAPHIC_DATA], [GEOGRAPHIC_DATA]"
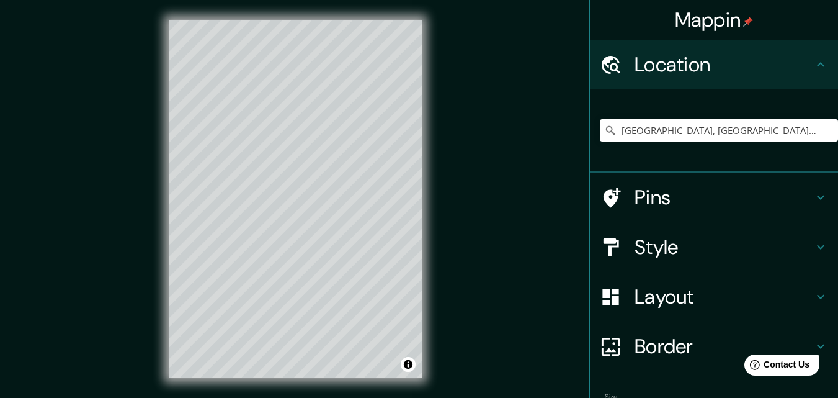
click at [522, 190] on div "Mappin Location [GEOGRAPHIC_DATA], [GEOGRAPHIC_DATA], [GEOGRAPHIC_DATA] Pins St…" at bounding box center [419, 209] width 838 height 418
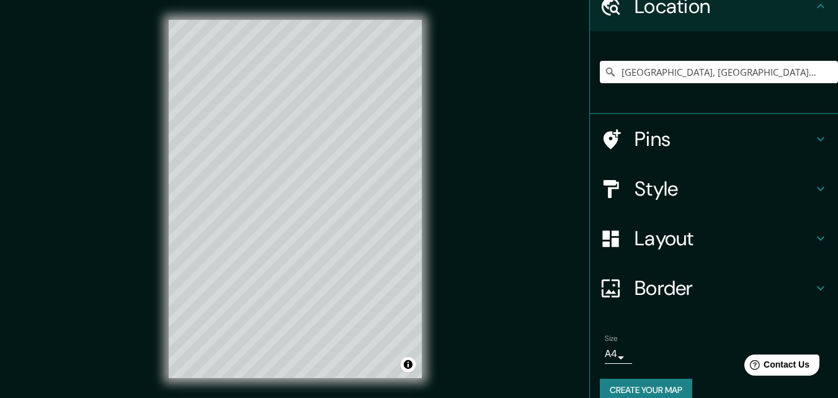
scroll to position [77, 0]
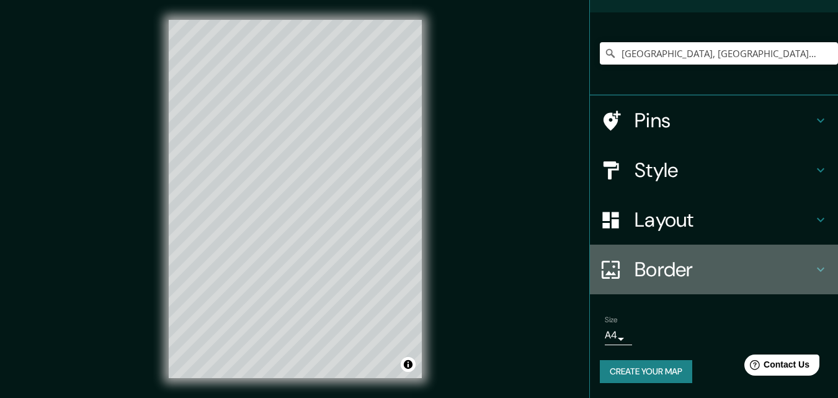
click at [733, 264] on h4 "Border" at bounding box center [724, 269] width 179 height 25
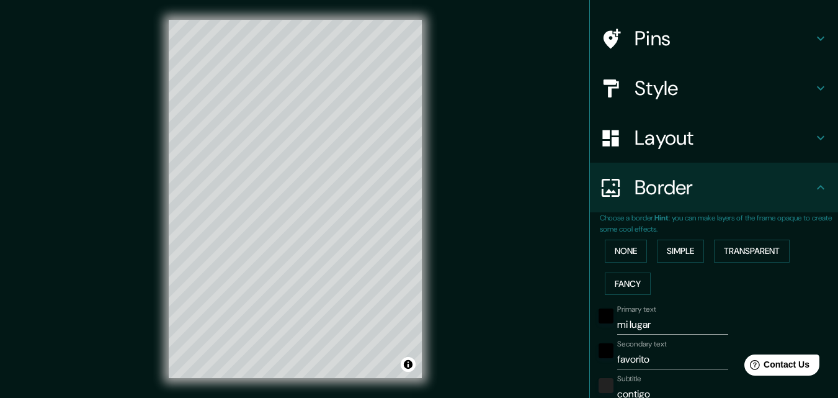
click at [702, 147] on h4 "Layout" at bounding box center [724, 137] width 179 height 25
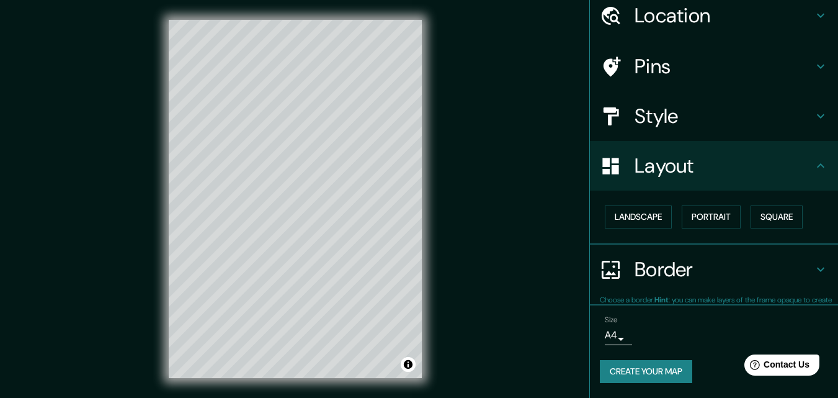
scroll to position [48, 0]
click at [697, 273] on h4 "Border" at bounding box center [724, 270] width 179 height 25
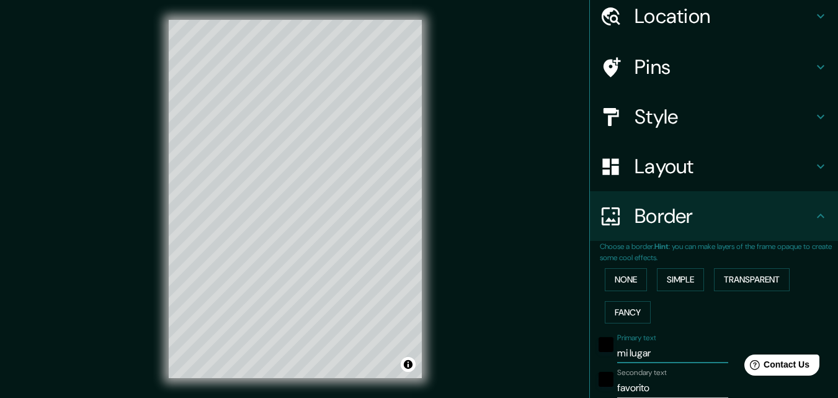
click at [652, 351] on input "mi lugar" at bounding box center [672, 353] width 111 height 20
click at [647, 344] on input "los a" at bounding box center [672, 353] width 111 height 20
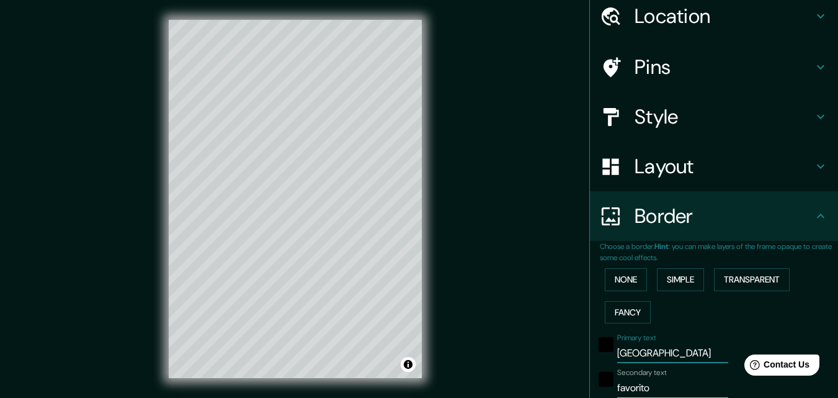
type input "[GEOGRAPHIC_DATA]"
click at [607, 390] on div at bounding box center [606, 383] width 22 height 30
click at [617, 388] on input "favorito" at bounding box center [672, 388] width 111 height 20
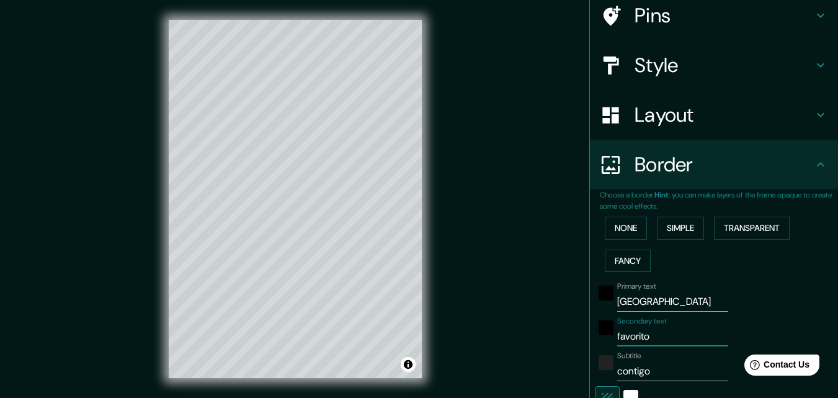
click at [655, 336] on input "favorito" at bounding box center [672, 336] width 111 height 20
type input "f"
click at [647, 364] on input "contigo" at bounding box center [672, 371] width 111 height 20
type input "c"
click at [662, 300] on input "[GEOGRAPHIC_DATA]" at bounding box center [672, 302] width 111 height 20
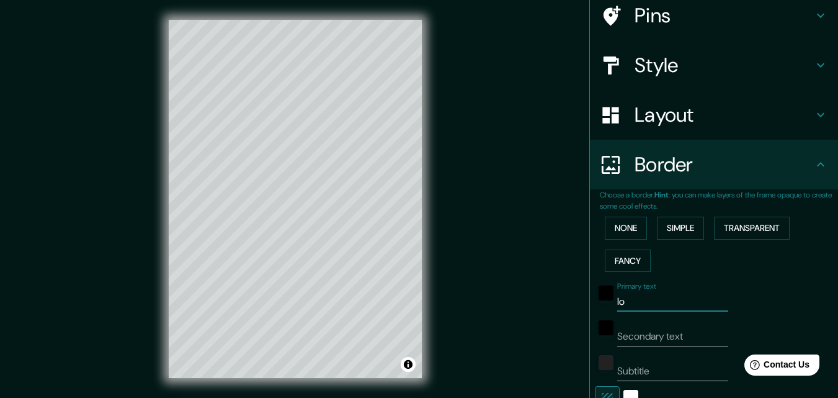
type input "l"
click at [499, 283] on div "Mappin Location [GEOGRAPHIC_DATA], [GEOGRAPHIC_DATA], [GEOGRAPHIC_DATA] Pins St…" at bounding box center [419, 209] width 838 height 418
click at [665, 228] on button "Simple" at bounding box center [680, 228] width 47 height 23
type input "163"
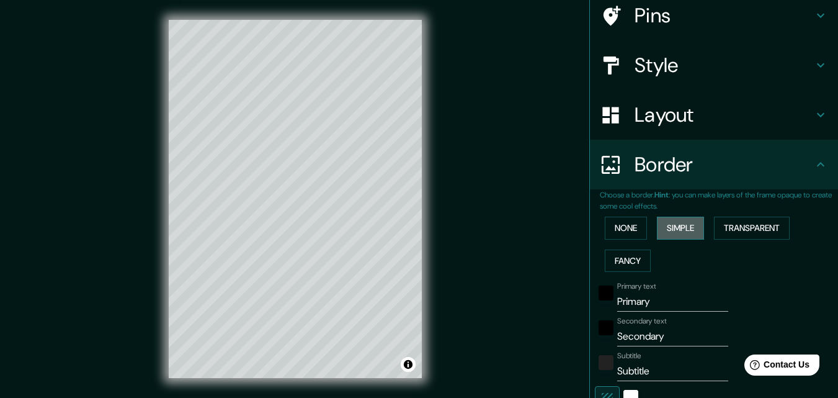
type input "33"
click at [742, 238] on button "Transparent" at bounding box center [752, 228] width 76 height 23
drag, startPoint x: 642, startPoint y: 305, endPoint x: 598, endPoint y: 302, distance: 44.8
click at [598, 302] on div "Primary text Primary" at bounding box center [697, 297] width 204 height 30
click at [678, 333] on input "Secondary" at bounding box center [672, 336] width 111 height 20
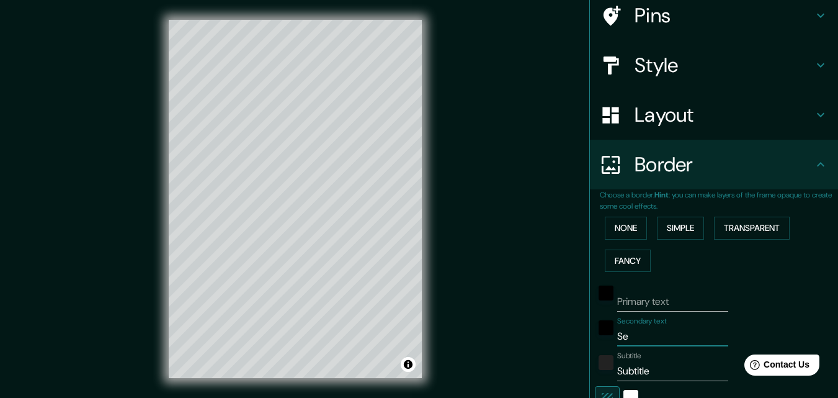
type input "S"
click at [626, 263] on button "Fancy" at bounding box center [628, 260] width 46 height 23
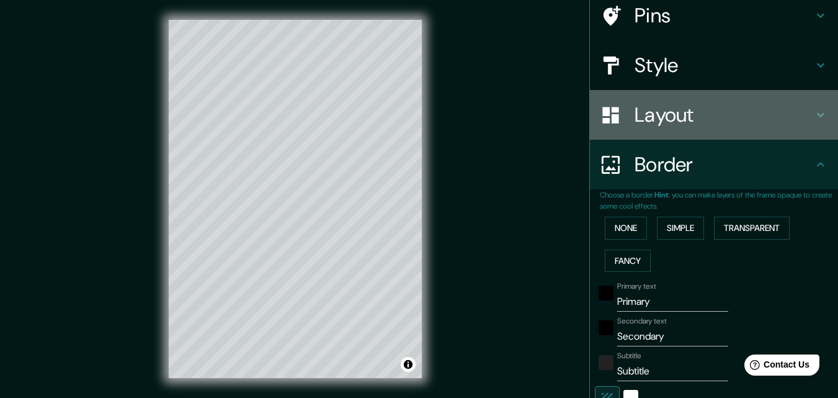
click at [691, 115] on h4 "Layout" at bounding box center [724, 114] width 179 height 25
type input "163"
type input "33"
type input "16"
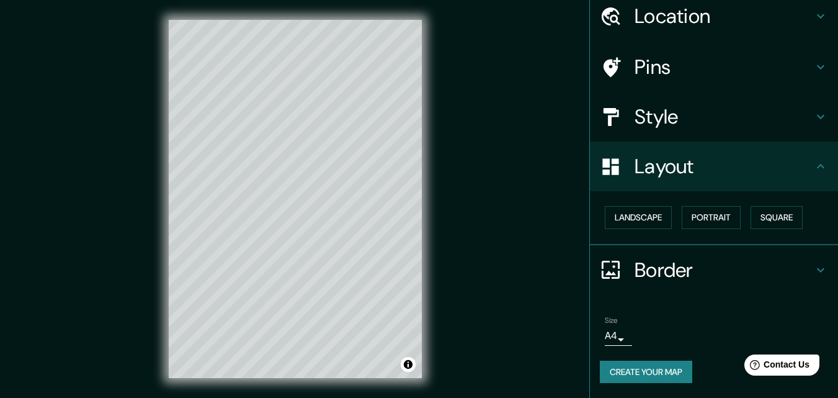
scroll to position [48, 0]
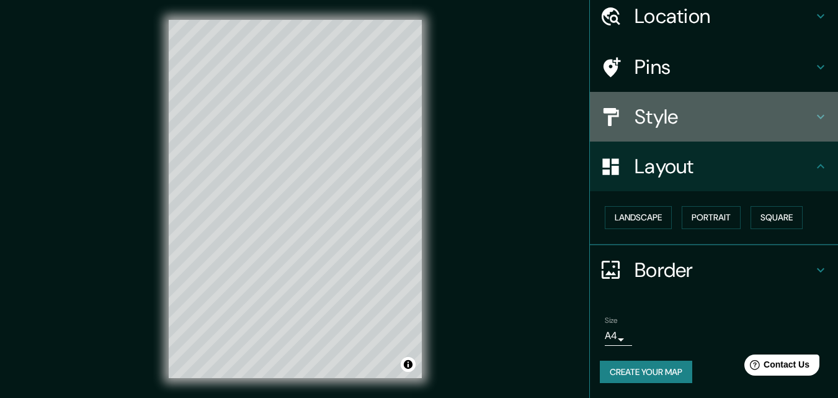
click at [719, 115] on h4 "Style" at bounding box center [724, 116] width 179 height 25
type input "163"
type input "33"
type input "16"
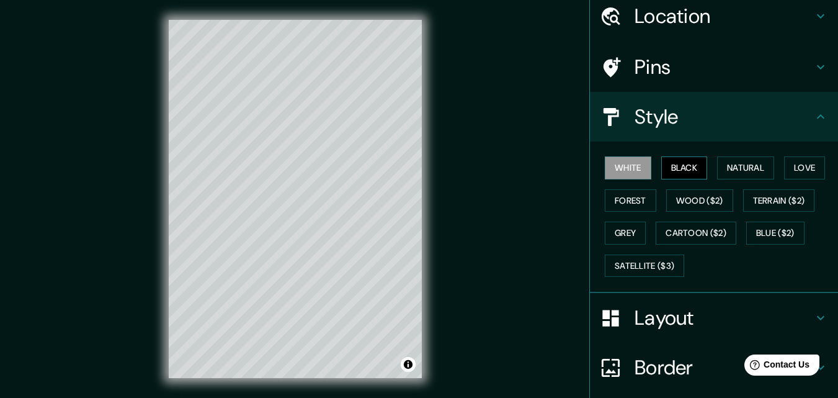
click at [692, 168] on button "Black" at bounding box center [685, 167] width 47 height 23
click at [732, 171] on button "Natural" at bounding box center [745, 167] width 57 height 23
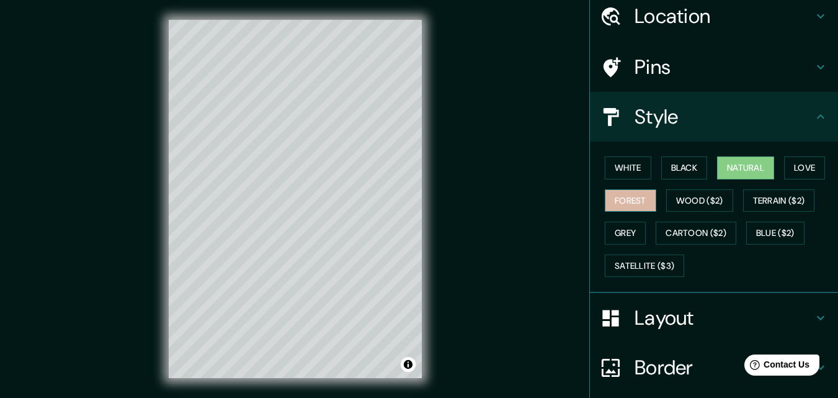
click at [615, 198] on button "Forest" at bounding box center [631, 200] width 52 height 23
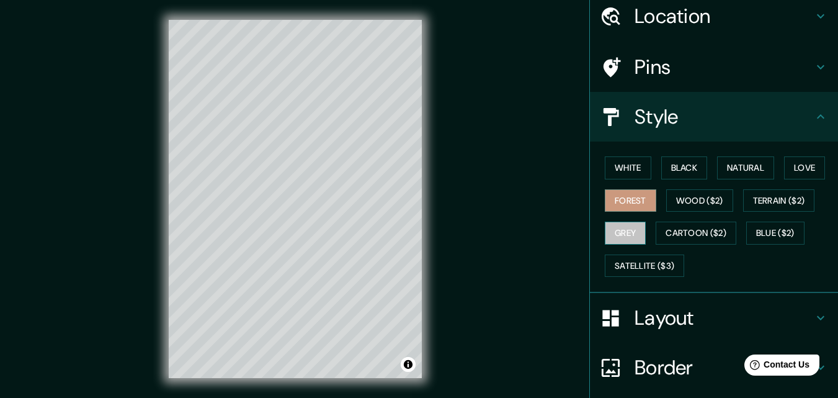
click at [631, 238] on button "Grey" at bounding box center [625, 233] width 41 height 23
click at [796, 164] on button "Love" at bounding box center [804, 167] width 41 height 23
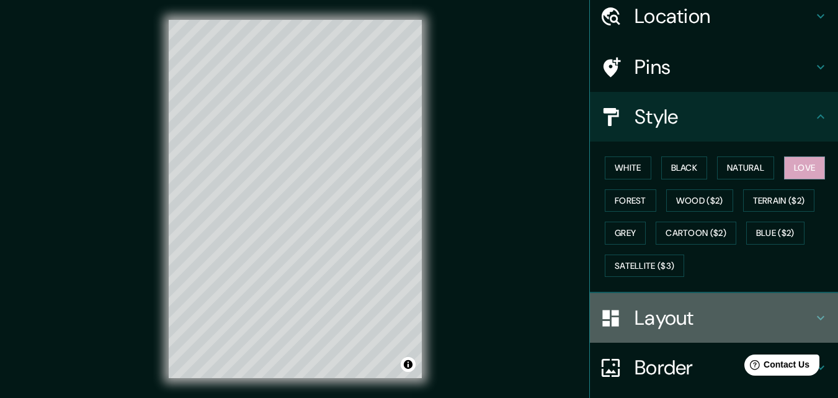
click at [777, 315] on h4 "Layout" at bounding box center [724, 317] width 179 height 25
type input "163"
type input "33"
type input "16"
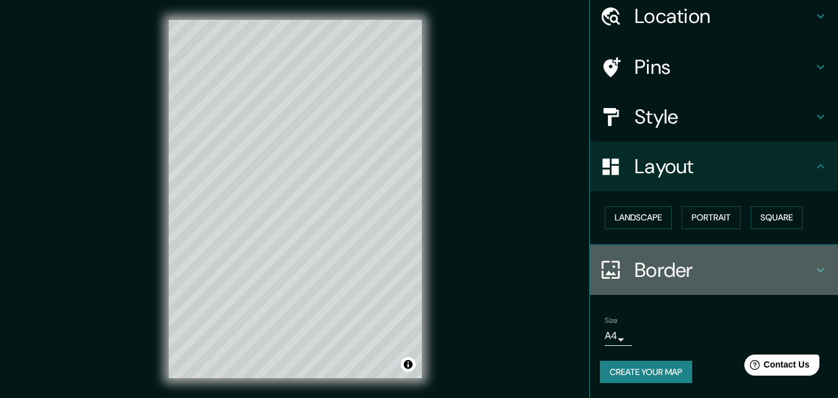
click at [792, 271] on h4 "Border" at bounding box center [724, 270] width 179 height 25
type input "163"
type input "33"
type input "16"
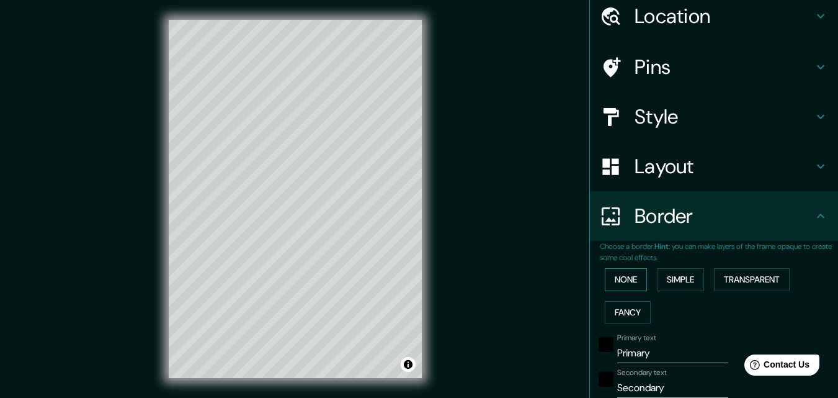
click at [614, 287] on button "None" at bounding box center [626, 279] width 42 height 23
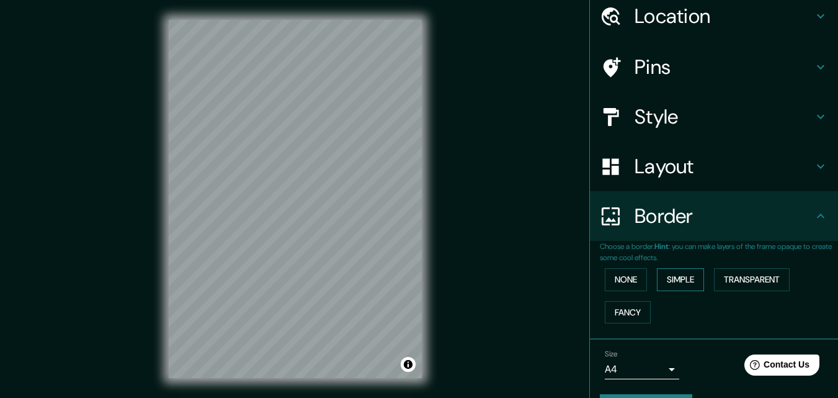
click at [657, 285] on button "Simple" at bounding box center [680, 279] width 47 height 23
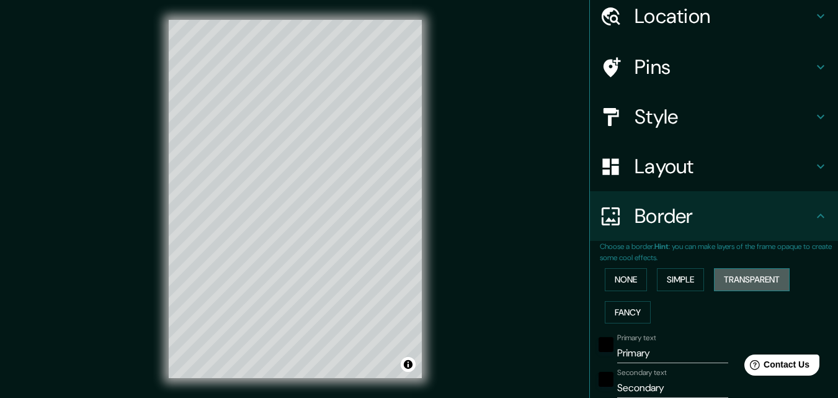
click at [745, 281] on button "Transparent" at bounding box center [752, 279] width 76 height 23
click at [617, 311] on button "Fancy" at bounding box center [628, 312] width 46 height 23
click at [778, 272] on button "Transparent" at bounding box center [752, 279] width 76 height 23
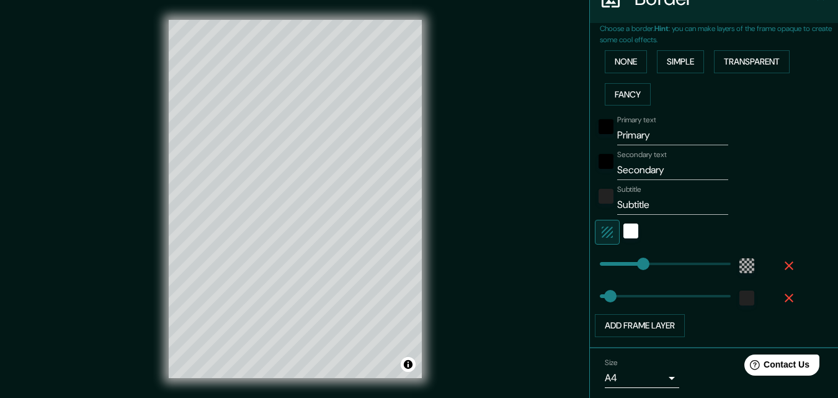
scroll to position [248, 0]
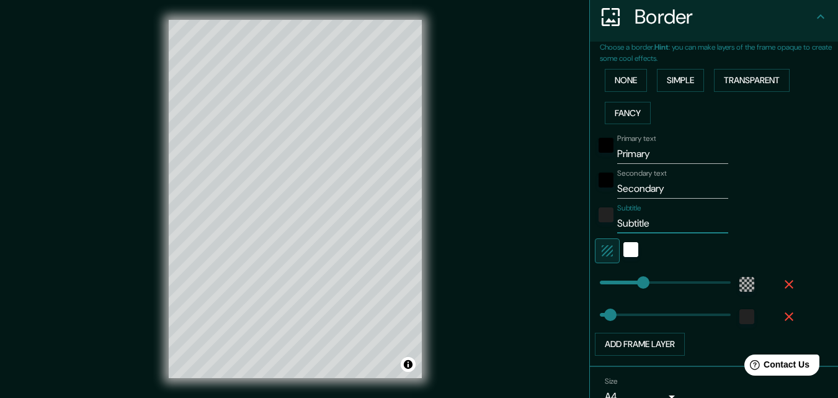
drag, startPoint x: 662, startPoint y: 228, endPoint x: 545, endPoint y: 209, distance: 118.3
click at [545, 209] on div "Mappin Location [GEOGRAPHIC_DATA], [GEOGRAPHIC_DATA], [GEOGRAPHIC_DATA] Pins St…" at bounding box center [419, 209] width 838 height 418
drag, startPoint x: 663, startPoint y: 190, endPoint x: 571, endPoint y: 177, distance: 92.7
click at [571, 177] on div "Mappin Location [GEOGRAPHIC_DATA], [GEOGRAPHIC_DATA], [GEOGRAPHIC_DATA] Pins St…" at bounding box center [419, 209] width 838 height 418
drag, startPoint x: 648, startPoint y: 156, endPoint x: 581, endPoint y: 146, distance: 67.7
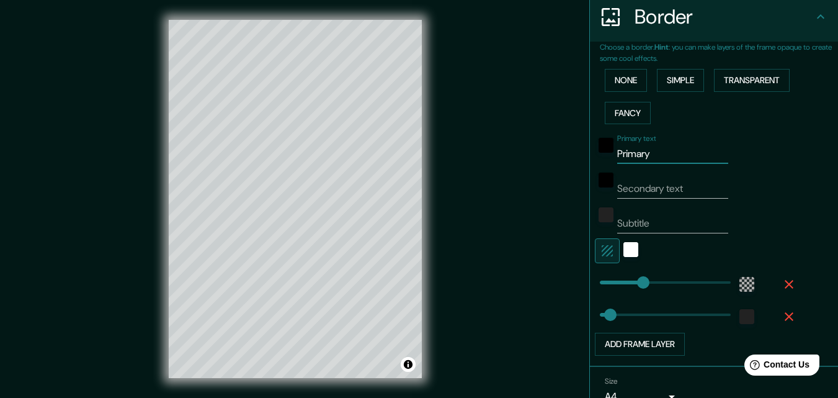
click at [590, 146] on div "Choose a border. Hint : you can make layers of the frame opaque to create some …" at bounding box center [714, 204] width 248 height 325
type input "[GEOGRAPHIC_DATA]"
click at [531, 156] on div "Mappin Location [GEOGRAPHIC_DATA], [GEOGRAPHIC_DATA], [GEOGRAPHIC_DATA] Pins St…" at bounding box center [419, 209] width 838 height 418
drag, startPoint x: 690, startPoint y: 153, endPoint x: 548, endPoint y: 145, distance: 142.4
click at [548, 145] on div "Mappin Location [GEOGRAPHIC_DATA], [GEOGRAPHIC_DATA], [GEOGRAPHIC_DATA] Pins St…" at bounding box center [419, 209] width 838 height 418
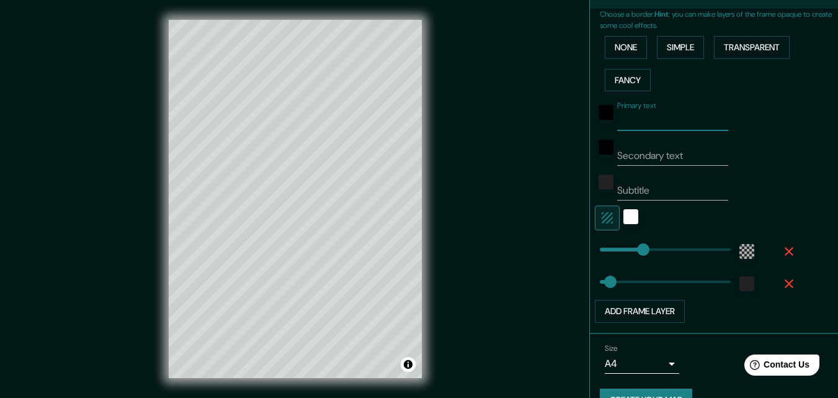
scroll to position [308, 0]
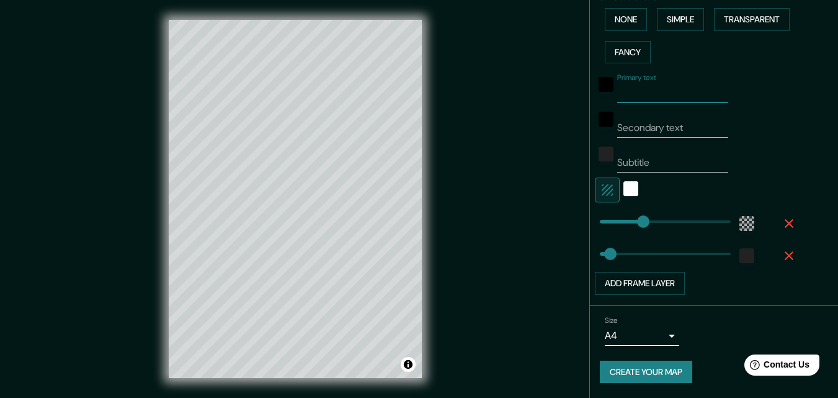
click at [644, 371] on button "Create your map" at bounding box center [646, 372] width 92 height 23
click at [637, 370] on button "Create your map" at bounding box center [646, 372] width 92 height 23
click at [650, 374] on button "Create your map" at bounding box center [646, 372] width 92 height 23
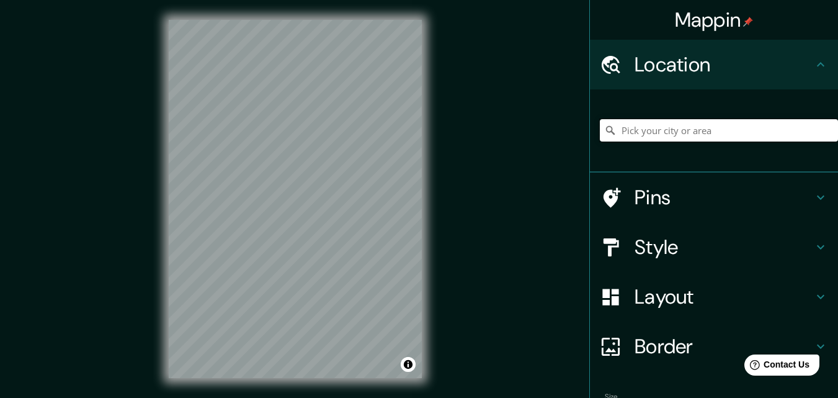
click at [668, 136] on input "Pick your city or area" at bounding box center [719, 130] width 238 height 22
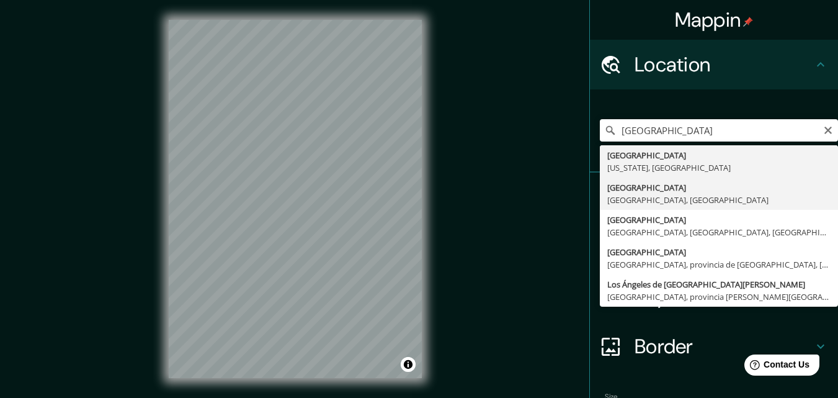
type input "[GEOGRAPHIC_DATA], [GEOGRAPHIC_DATA], [GEOGRAPHIC_DATA]"
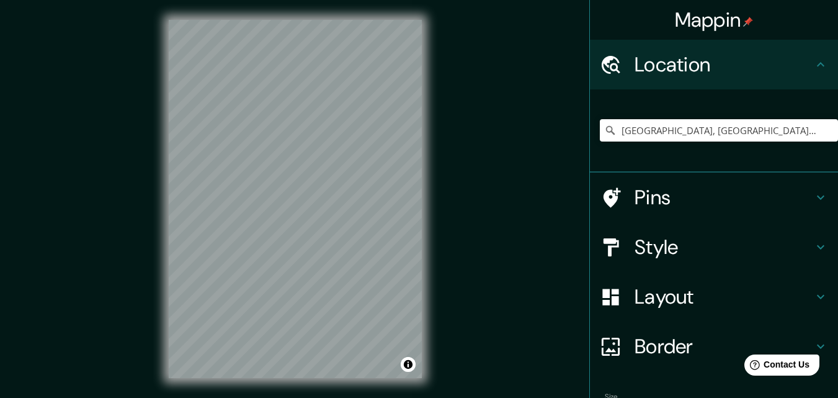
click at [727, 253] on h4 "Style" at bounding box center [724, 247] width 179 height 25
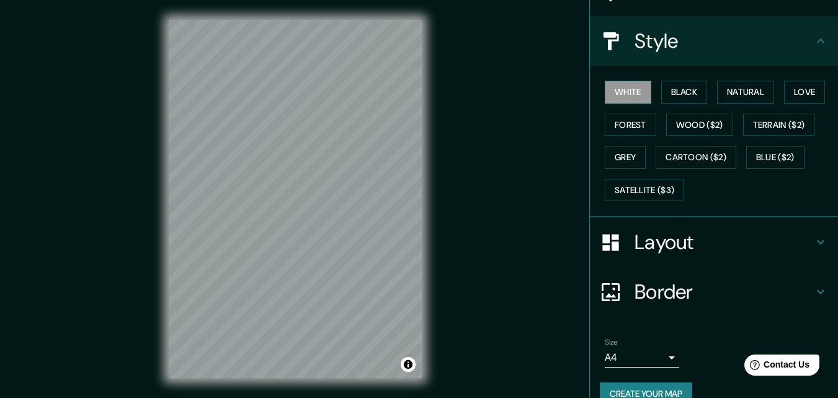
scroll to position [128, 0]
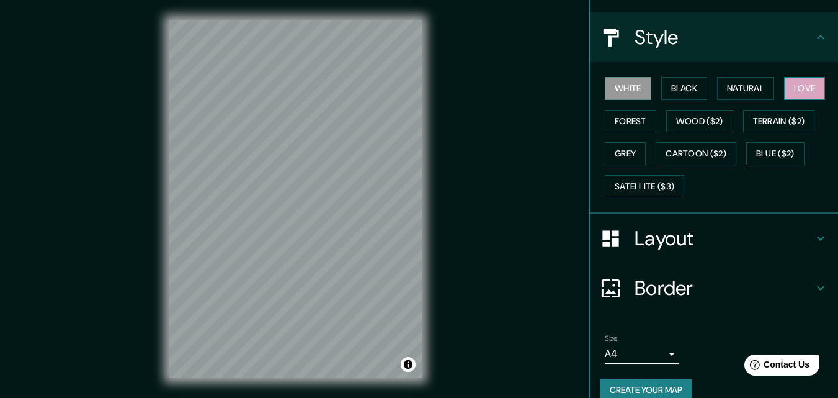
click at [800, 89] on button "Love" at bounding box center [804, 88] width 41 height 23
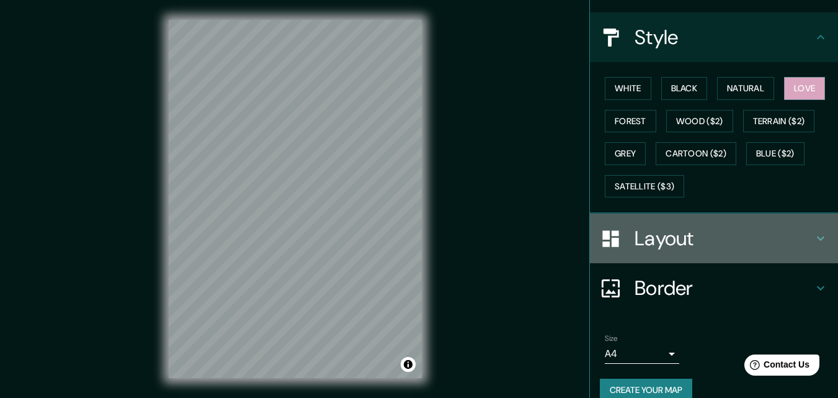
click at [741, 238] on h4 "Layout" at bounding box center [724, 238] width 179 height 25
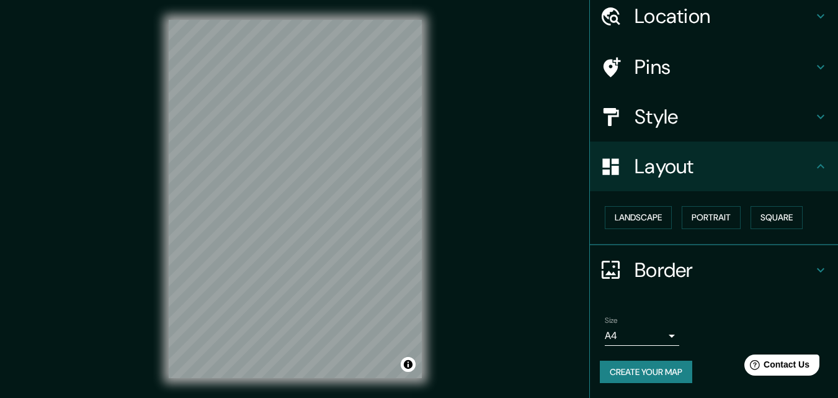
scroll to position [48, 0]
click at [720, 215] on button "Portrait" at bounding box center [711, 217] width 59 height 23
click at [769, 274] on h4 "Border" at bounding box center [724, 270] width 179 height 25
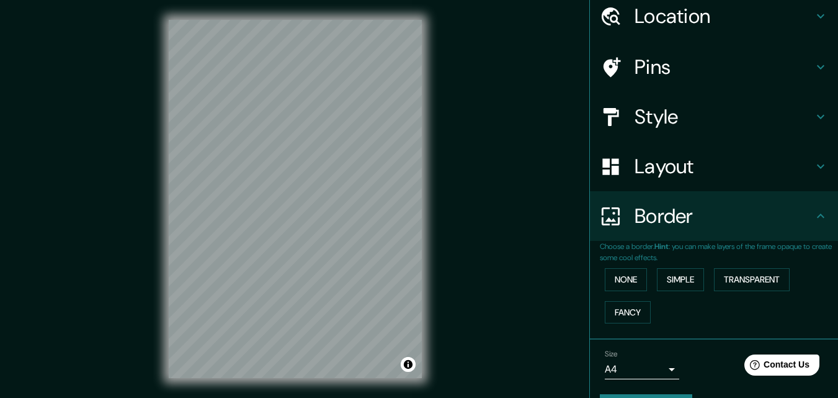
scroll to position [64, 0]
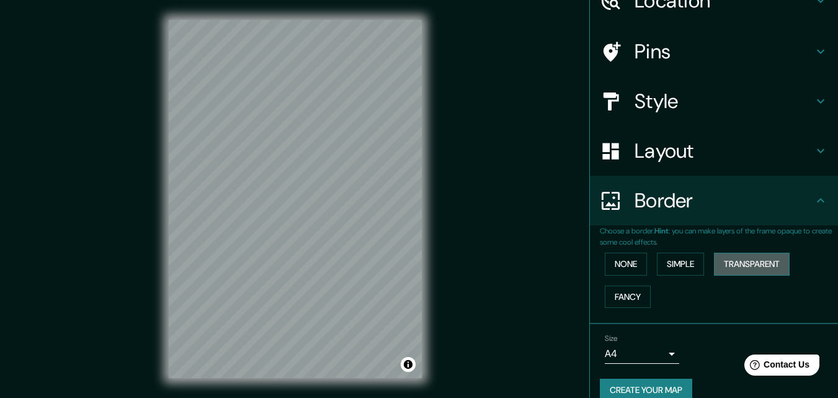
click at [750, 265] on button "Transparent" at bounding box center [752, 264] width 76 height 23
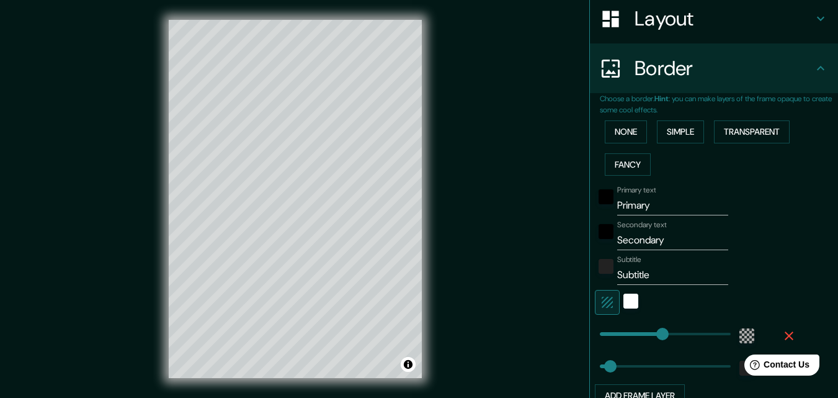
scroll to position [211, 0]
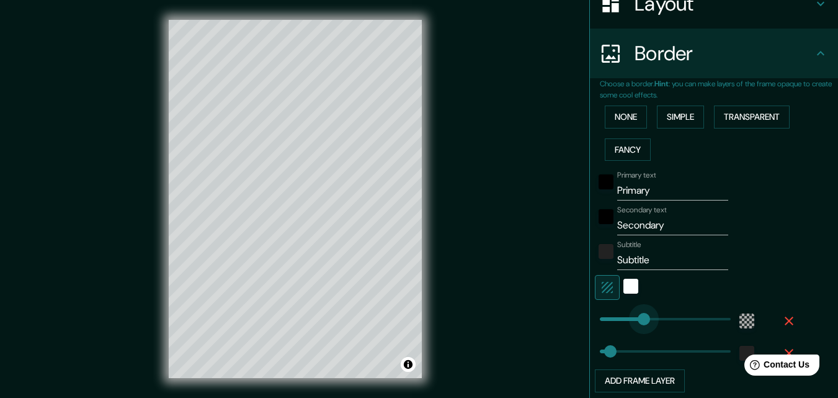
type input "108"
drag, startPoint x: 656, startPoint y: 317, endPoint x: 626, endPoint y: 318, distance: 30.4
type input "33"
type input "128"
type input "95"
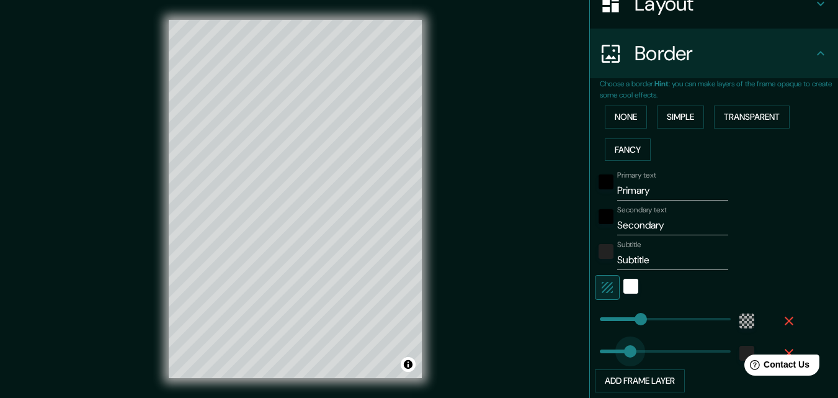
drag, startPoint x: 600, startPoint y: 351, endPoint x: 621, endPoint y: 351, distance: 21.1
type input "0"
drag, startPoint x: 621, startPoint y: 351, endPoint x: 577, endPoint y: 352, distance: 44.1
drag, startPoint x: 592, startPoint y: 349, endPoint x: 585, endPoint y: 348, distance: 7.5
click at [594, 348] on span at bounding box center [600, 351] width 12 height 12
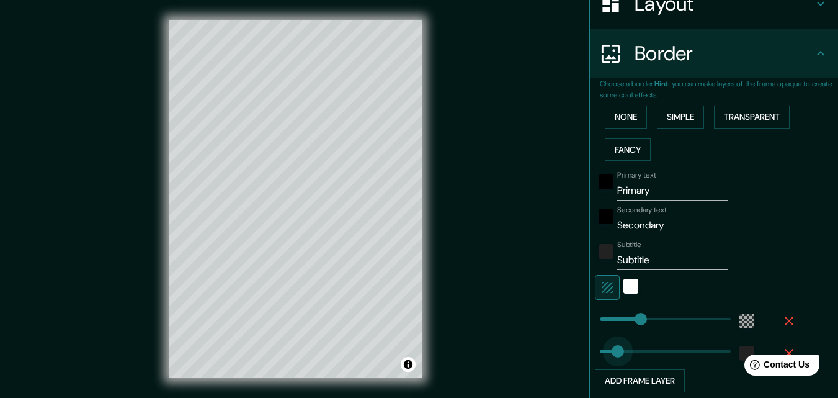
type input "108"
drag, startPoint x: 589, startPoint y: 349, endPoint x: 626, endPoint y: 353, distance: 36.8
type input "203"
drag, startPoint x: 626, startPoint y: 353, endPoint x: 656, endPoint y: 356, distance: 30.5
type input "366"
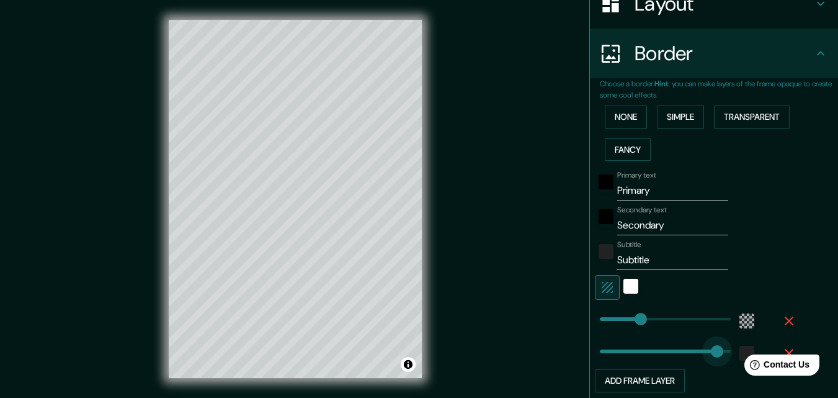
drag, startPoint x: 656, startPoint y: 356, endPoint x: 708, endPoint y: 358, distance: 52.2
type input "0"
drag, startPoint x: 708, startPoint y: 358, endPoint x: 565, endPoint y: 353, distance: 142.8
click at [624, 290] on div "white" at bounding box center [631, 286] width 15 height 15
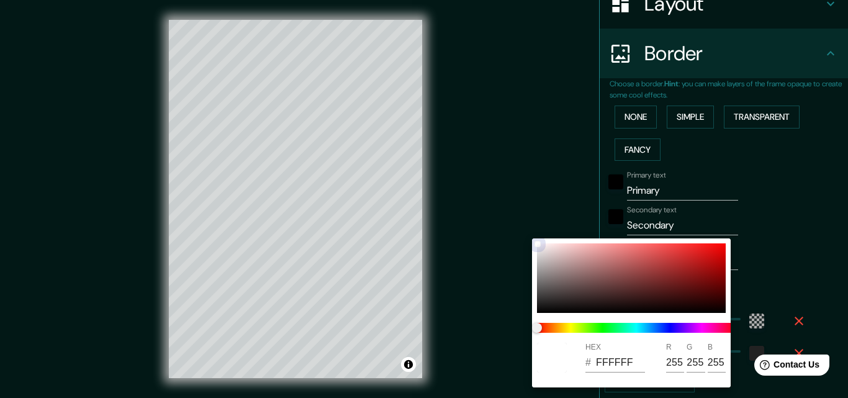
click at [692, 269] on div at bounding box center [631, 278] width 189 height 70
type input "9F1C1C"
type input "159"
type input "28"
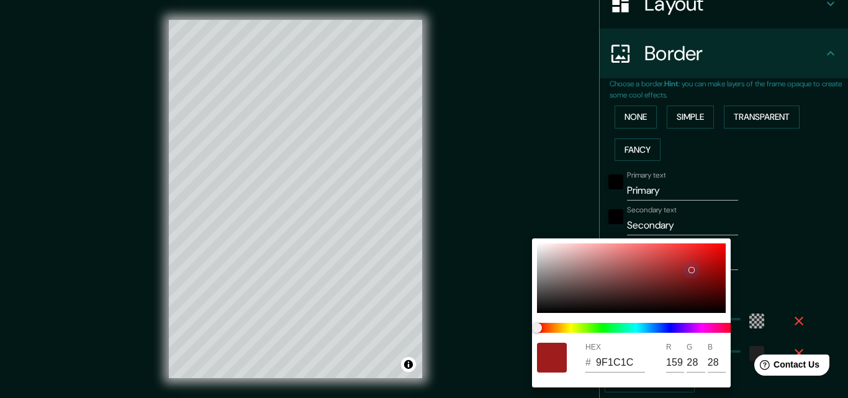
click at [699, 297] on div at bounding box center [631, 278] width 189 height 70
type input "370808"
type input "55"
type input "8"
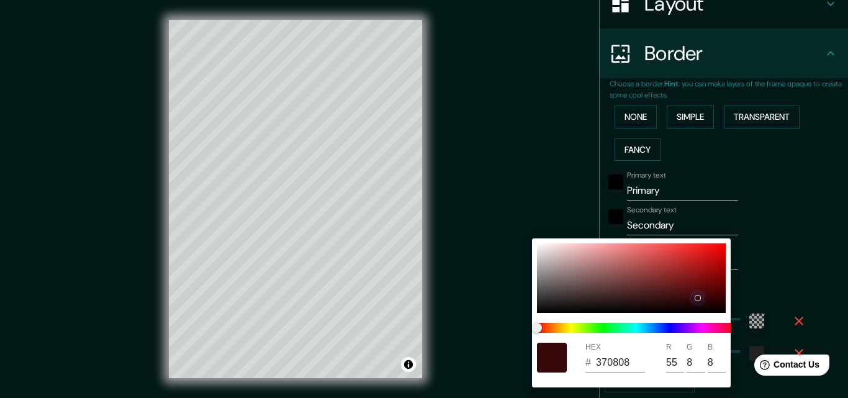
click at [663, 258] on div at bounding box center [631, 278] width 189 height 70
type input "C84242"
type input "200"
type input "66"
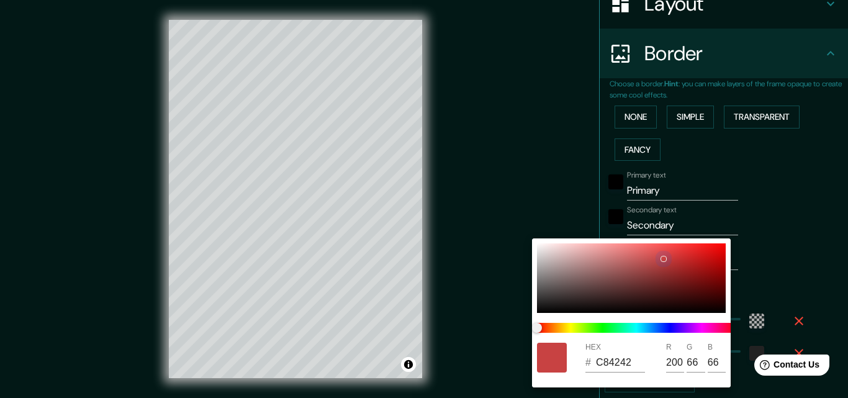
click at [633, 253] on div at bounding box center [631, 278] width 189 height 70
type input "DA6B6B"
type input "218"
type input "107"
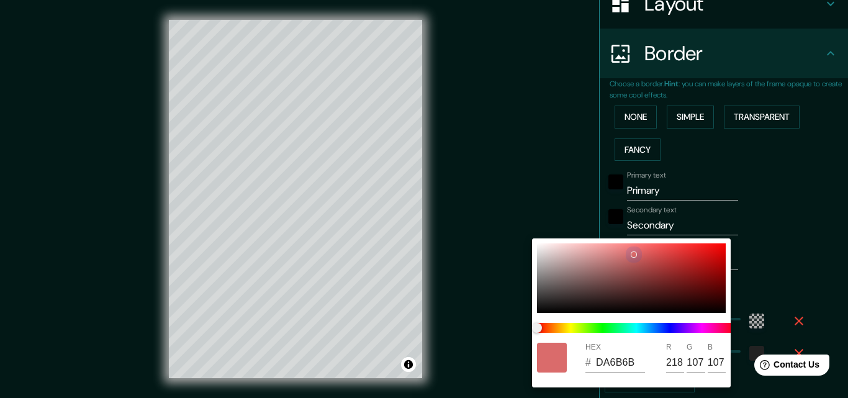
click at [583, 258] on div at bounding box center [631, 278] width 189 height 70
type input "CA9898"
type input "202"
type input "152"
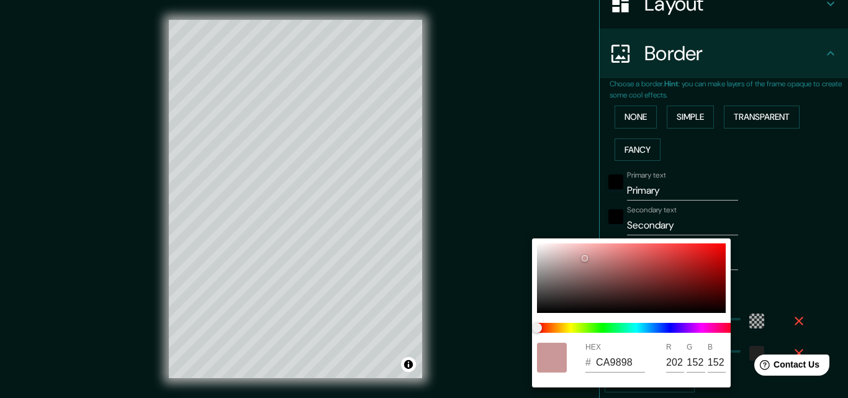
click at [790, 288] on div at bounding box center [424, 199] width 848 height 398
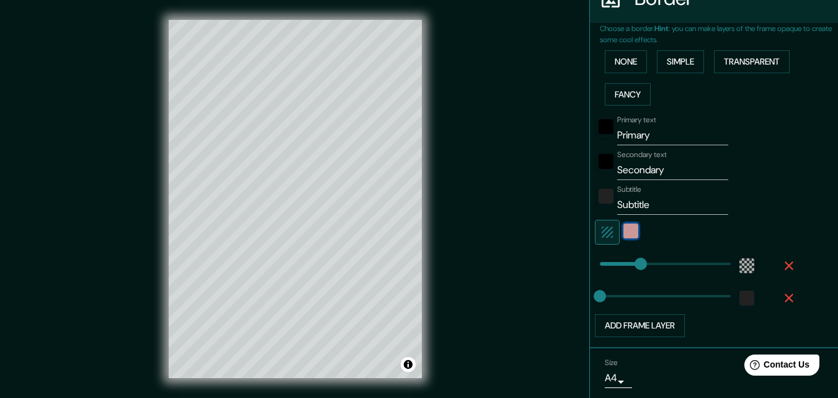
scroll to position [269, 0]
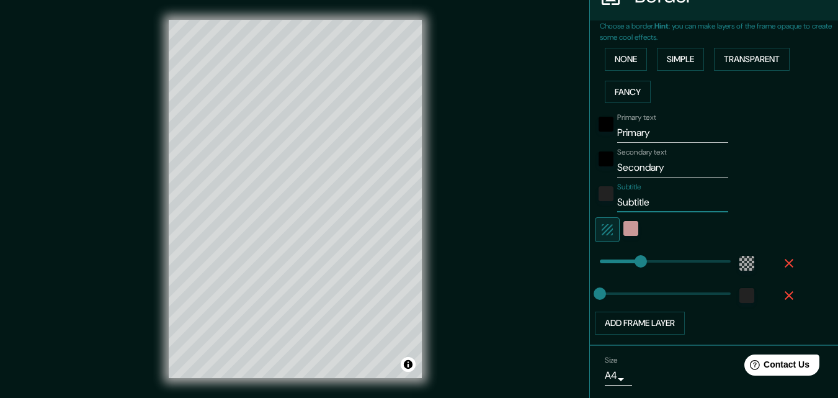
drag, startPoint x: 652, startPoint y: 204, endPoint x: 556, endPoint y: 202, distance: 96.2
click at [556, 202] on div "Mappin Location [GEOGRAPHIC_DATA], [GEOGRAPHIC_DATA], [GEOGRAPHIC_DATA] Pins St…" at bounding box center [419, 209] width 838 height 418
drag, startPoint x: 675, startPoint y: 164, endPoint x: 574, endPoint y: 162, distance: 100.6
click at [574, 162] on div "Mappin Location Los Ángeles, Región del Biobío, Chile Pins Style Layout Border …" at bounding box center [419, 209] width 838 height 418
drag, startPoint x: 652, startPoint y: 133, endPoint x: 555, endPoint y: 138, distance: 97.0
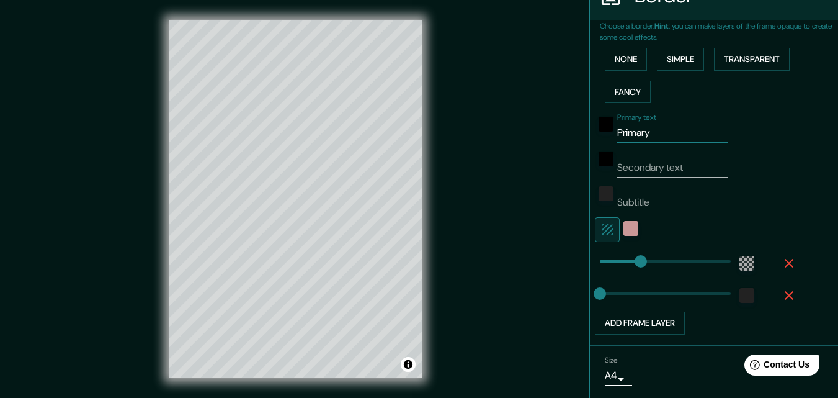
click at [555, 138] on div "Mappin Location [GEOGRAPHIC_DATA], [GEOGRAPHIC_DATA], [GEOGRAPHIC_DATA] Pins St…" at bounding box center [419, 209] width 838 height 418
click at [508, 251] on div "Mappin Location [GEOGRAPHIC_DATA], [GEOGRAPHIC_DATA], [GEOGRAPHIC_DATA] Pins St…" at bounding box center [419, 209] width 838 height 418
type input "89"
drag, startPoint x: 633, startPoint y: 261, endPoint x: 619, endPoint y: 261, distance: 13.7
type input "323"
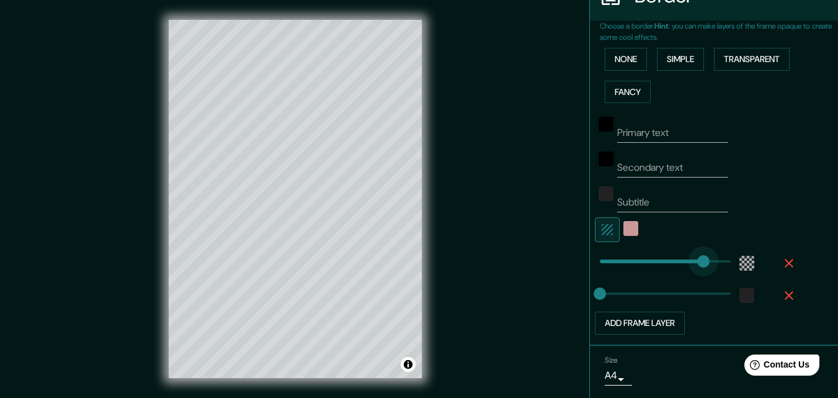
drag, startPoint x: 619, startPoint y: 261, endPoint x: 694, endPoint y: 256, distance: 75.3
type input "408"
drag, startPoint x: 694, startPoint y: 256, endPoint x: 727, endPoint y: 260, distance: 32.5
type input "0"
drag, startPoint x: 720, startPoint y: 260, endPoint x: 503, endPoint y: 248, distance: 217.5
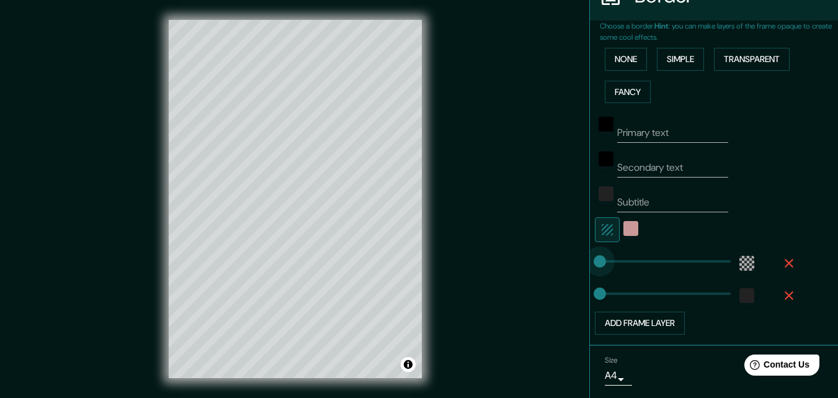
type input "31"
drag, startPoint x: 591, startPoint y: 258, endPoint x: 601, endPoint y: 262, distance: 10.8
type input "68"
drag, startPoint x: 601, startPoint y: 262, endPoint x: 612, endPoint y: 265, distance: 12.0
type input "97"
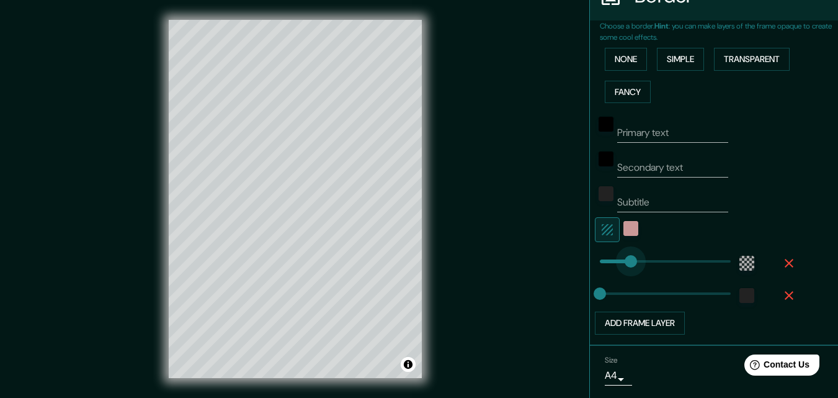
drag, startPoint x: 612, startPoint y: 265, endPoint x: 622, endPoint y: 266, distance: 9.3
type input "58"
drag, startPoint x: 622, startPoint y: 266, endPoint x: 609, endPoint y: 267, distance: 12.5
type input "39"
drag, startPoint x: 592, startPoint y: 290, endPoint x: 603, endPoint y: 292, distance: 11.2
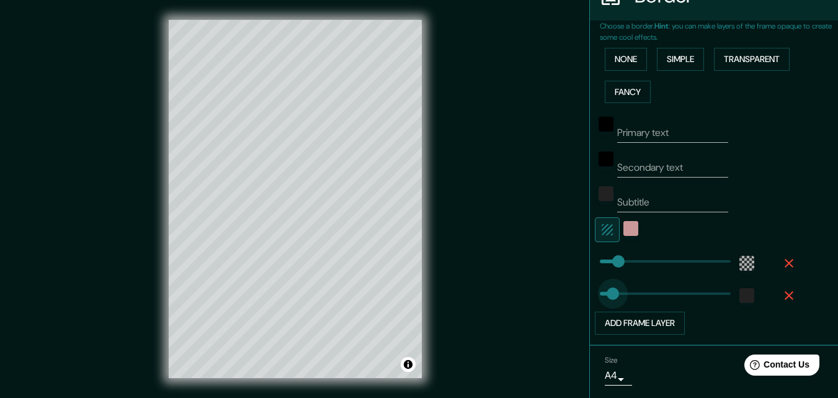
type input "87"
drag, startPoint x: 603, startPoint y: 292, endPoint x: 619, endPoint y: 293, distance: 15.6
type input "60"
drag, startPoint x: 619, startPoint y: 293, endPoint x: 610, endPoint y: 292, distance: 8.7
type input "265"
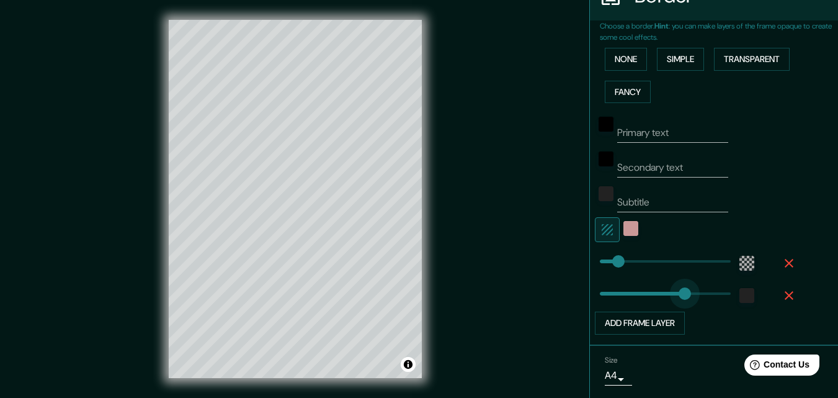
drag, startPoint x: 610, startPoint y: 292, endPoint x: 676, endPoint y: 293, distance: 65.8
click at [652, 326] on button "Add frame layer" at bounding box center [640, 323] width 90 height 23
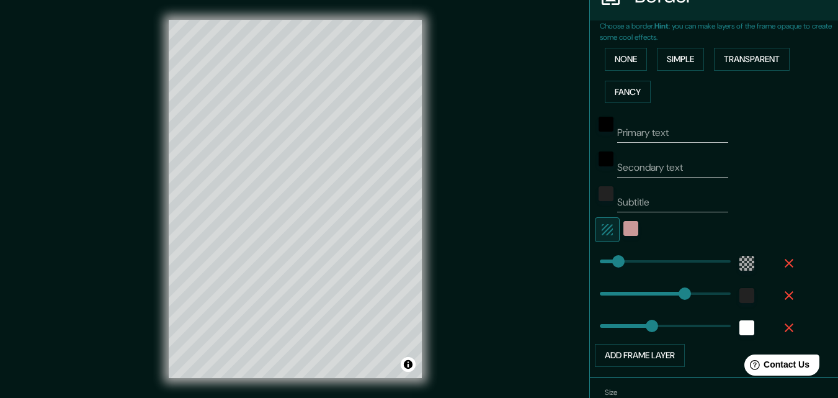
type input "163"
click at [740, 327] on div "white" at bounding box center [747, 327] width 15 height 15
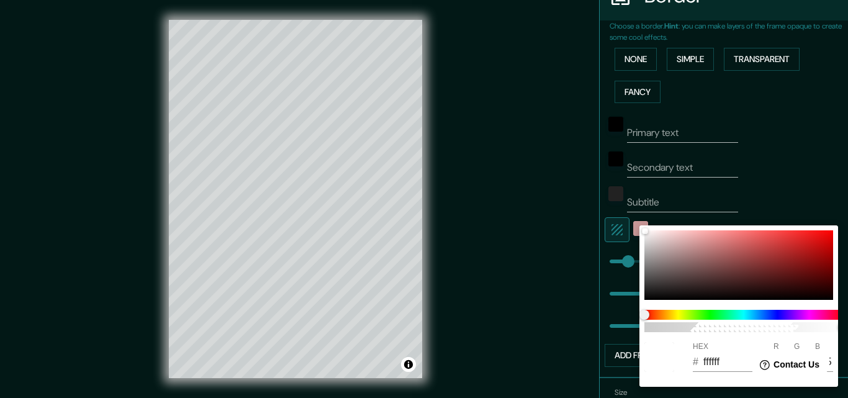
click at [802, 174] on div at bounding box center [424, 199] width 848 height 398
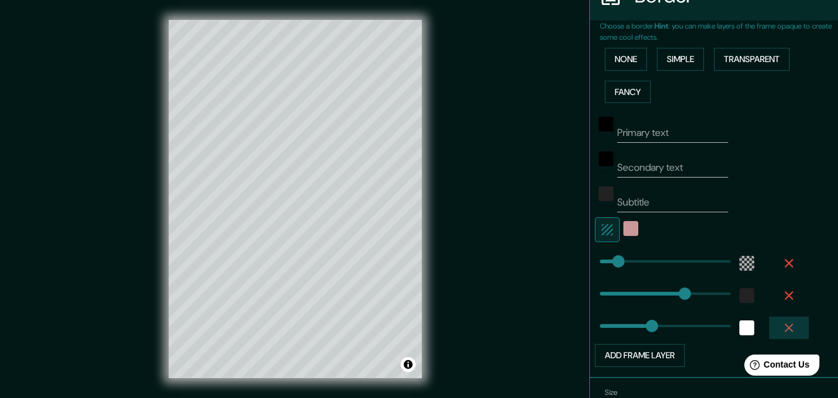
click at [782, 323] on icon "button" at bounding box center [789, 327] width 15 height 15
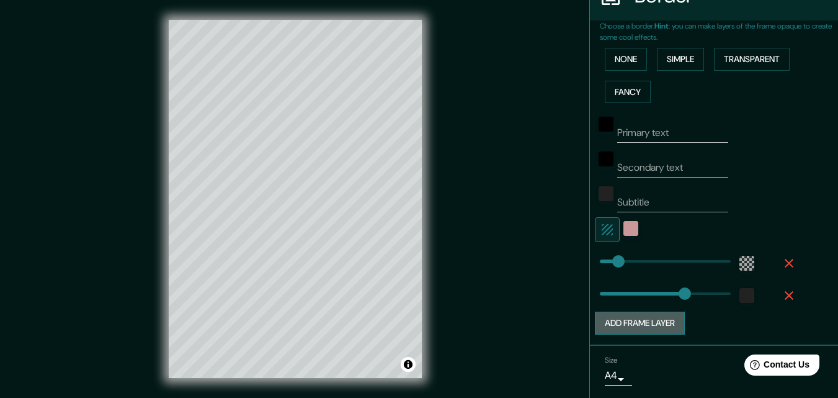
click at [646, 316] on button "Add frame layer" at bounding box center [640, 323] width 90 height 23
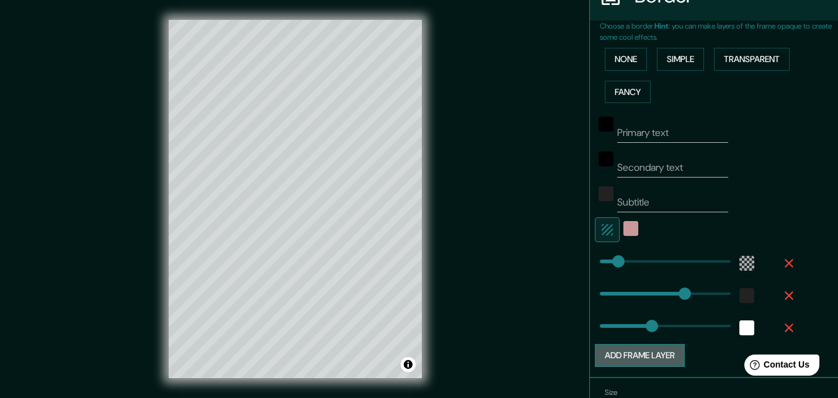
click at [644, 348] on button "Add frame layer" at bounding box center [640, 355] width 90 height 23
type input "163"
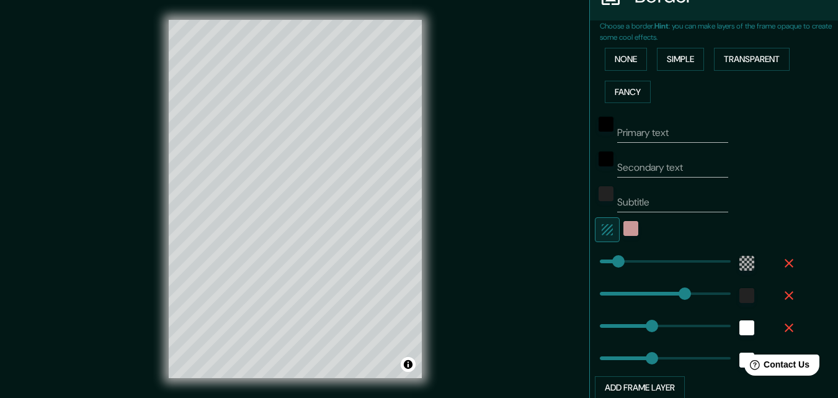
type input "163"
click at [782, 258] on icon "button" at bounding box center [789, 263] width 15 height 15
type input "163"
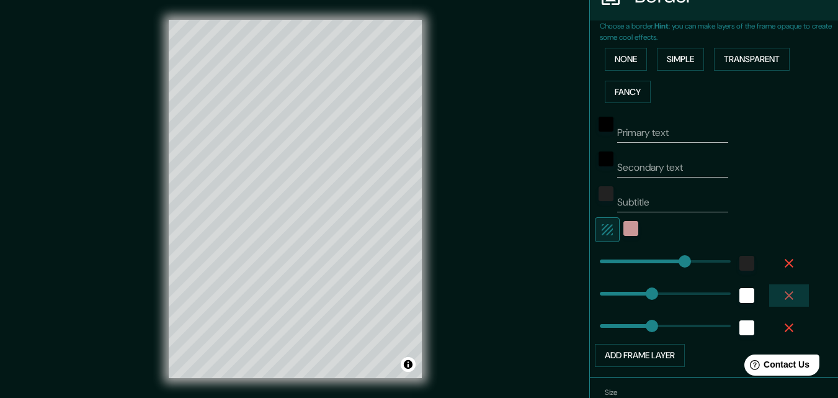
click at [778, 285] on button "button" at bounding box center [789, 295] width 40 height 22
type input "163"
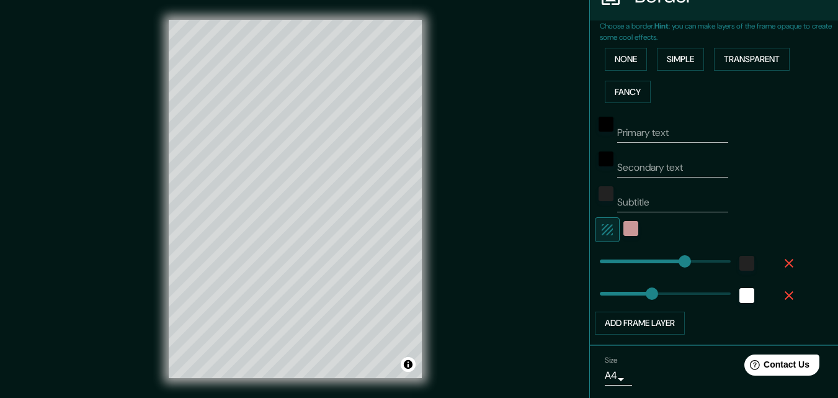
click at [777, 282] on div at bounding box center [697, 292] width 204 height 27
click at [782, 290] on icon "button" at bounding box center [789, 295] width 15 height 15
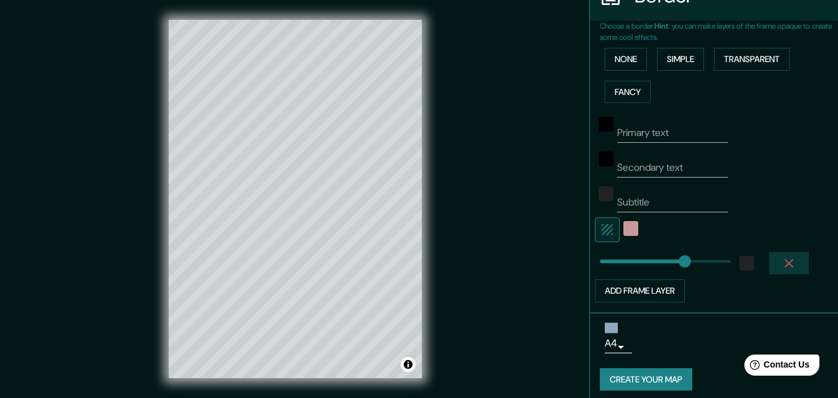
click at [785, 260] on icon "button" at bounding box center [789, 263] width 9 height 9
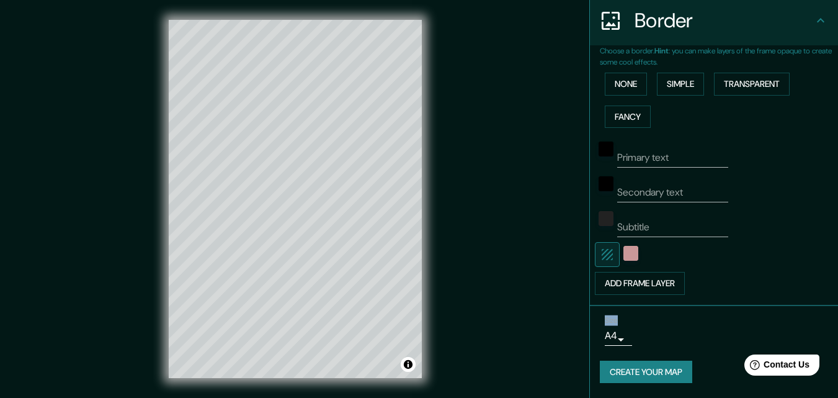
scroll to position [244, 0]
click at [615, 120] on button "Fancy" at bounding box center [628, 116] width 46 height 23
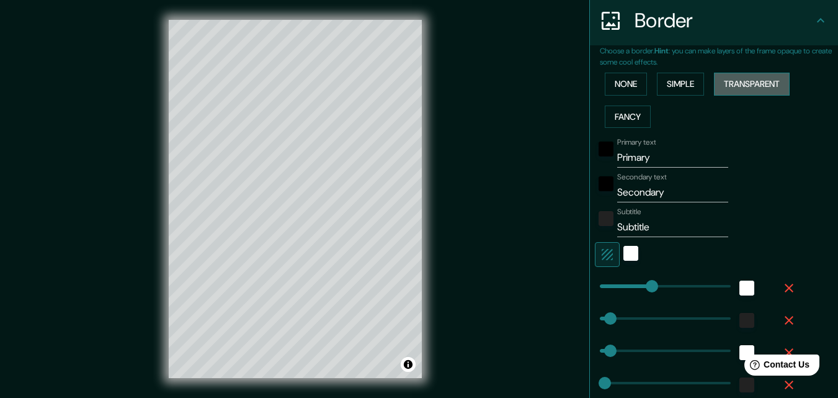
click at [744, 84] on button "Transparent" at bounding box center [752, 84] width 76 height 23
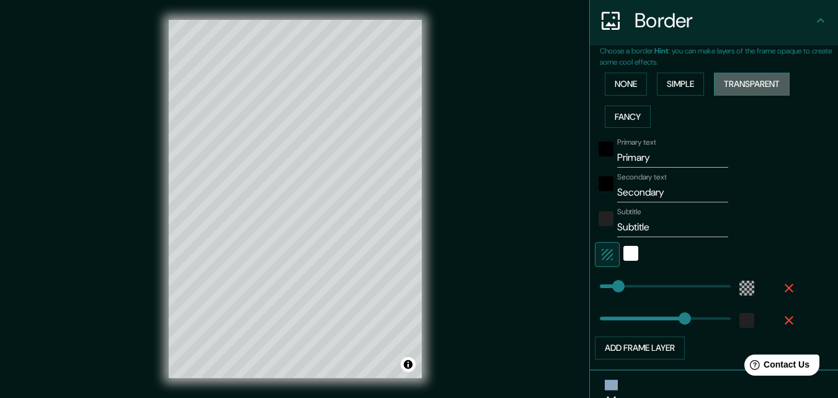
click at [744, 84] on button "Transparent" at bounding box center [752, 84] width 76 height 23
type input "134"
drag, startPoint x: 672, startPoint y: 323, endPoint x: 634, endPoint y: 323, distance: 38.5
type input "107"
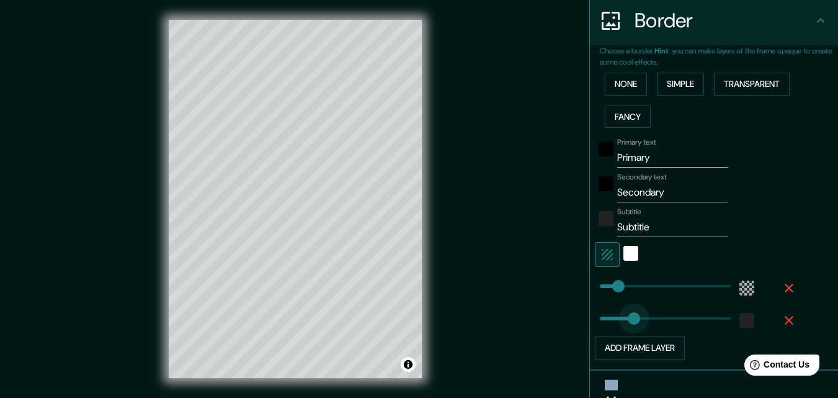
drag, startPoint x: 634, startPoint y: 323, endPoint x: 625, endPoint y: 321, distance: 8.9
type input "25"
drag, startPoint x: 624, startPoint y: 321, endPoint x: 599, endPoint y: 316, distance: 25.9
type input "10"
type input "37"
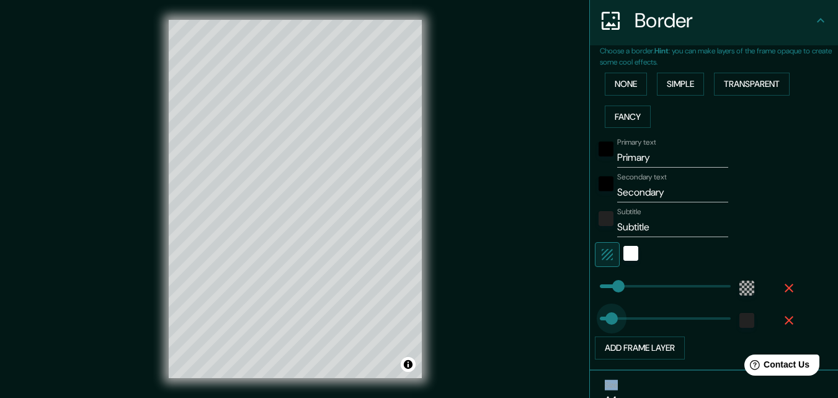
drag, startPoint x: 594, startPoint y: 315, endPoint x: 603, endPoint y: 314, distance: 8.7
type input "25"
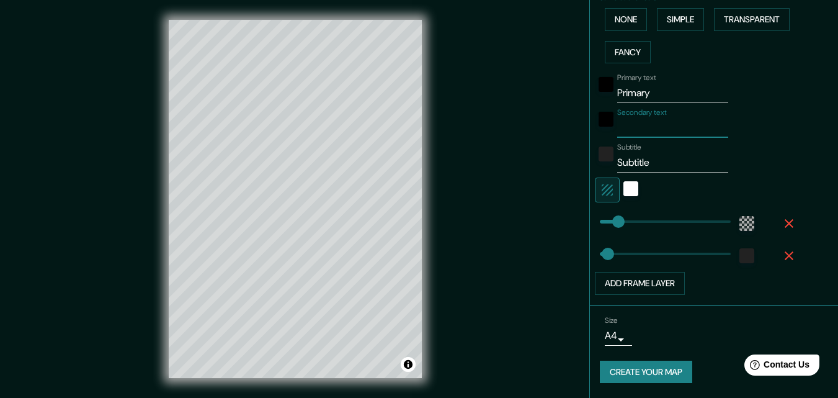
drag, startPoint x: 663, startPoint y: 129, endPoint x: 563, endPoint y: 129, distance: 99.9
click at [563, 129] on div "Mappin Location Los Ángeles, Región del Biobío, Chile Pins Style Layout Border …" at bounding box center [419, 209] width 838 height 418
drag, startPoint x: 652, startPoint y: 94, endPoint x: 543, endPoint y: 89, distance: 108.7
click at [543, 89] on div "Mappin Location Los Ángeles, Región del Biobío, Chile Pins Style Layout Border …" at bounding box center [419, 209] width 838 height 418
drag, startPoint x: 649, startPoint y: 161, endPoint x: 549, endPoint y: 156, distance: 100.7
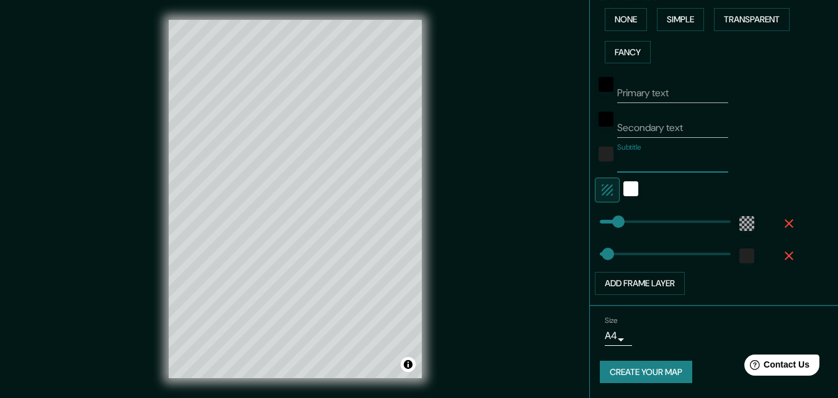
click at [549, 156] on div "Mappin Location [GEOGRAPHIC_DATA], [GEOGRAPHIC_DATA], [GEOGRAPHIC_DATA] Pins St…" at bounding box center [419, 209] width 838 height 418
click at [618, 377] on button "Create your map" at bounding box center [646, 372] width 92 height 23
click at [409, 367] on button "Toggle attribution" at bounding box center [408, 364] width 15 height 15
click at [408, 367] on button "Toggle attribution" at bounding box center [408, 364] width 15 height 15
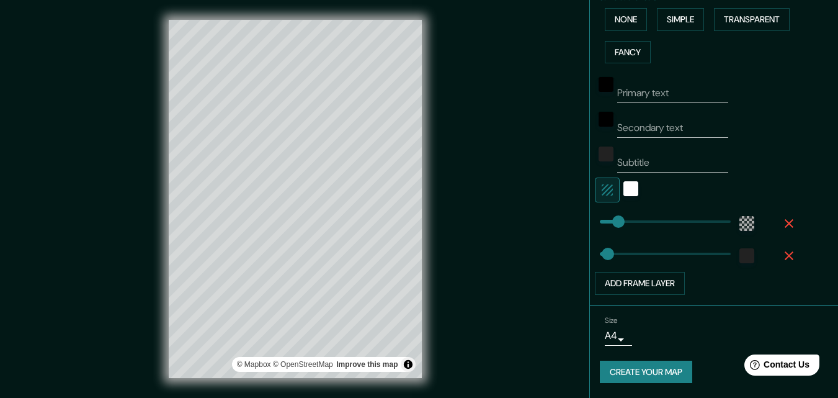
click at [455, 186] on div "Mappin Location [GEOGRAPHIC_DATA], [GEOGRAPHIC_DATA], [GEOGRAPHIC_DATA] Pins St…" at bounding box center [419, 209] width 838 height 418
click at [411, 363] on button "Toggle attribution" at bounding box center [408, 364] width 15 height 15
click at [441, 363] on div "© Mapbox © OpenStreetMap Improve this map" at bounding box center [295, 199] width 293 height 398
click at [447, 128] on div "Mappin Location [GEOGRAPHIC_DATA], [GEOGRAPHIC_DATA], [GEOGRAPHIC_DATA] Pins St…" at bounding box center [419, 209] width 838 height 418
